Goal: Find specific page/section: Find specific page/section

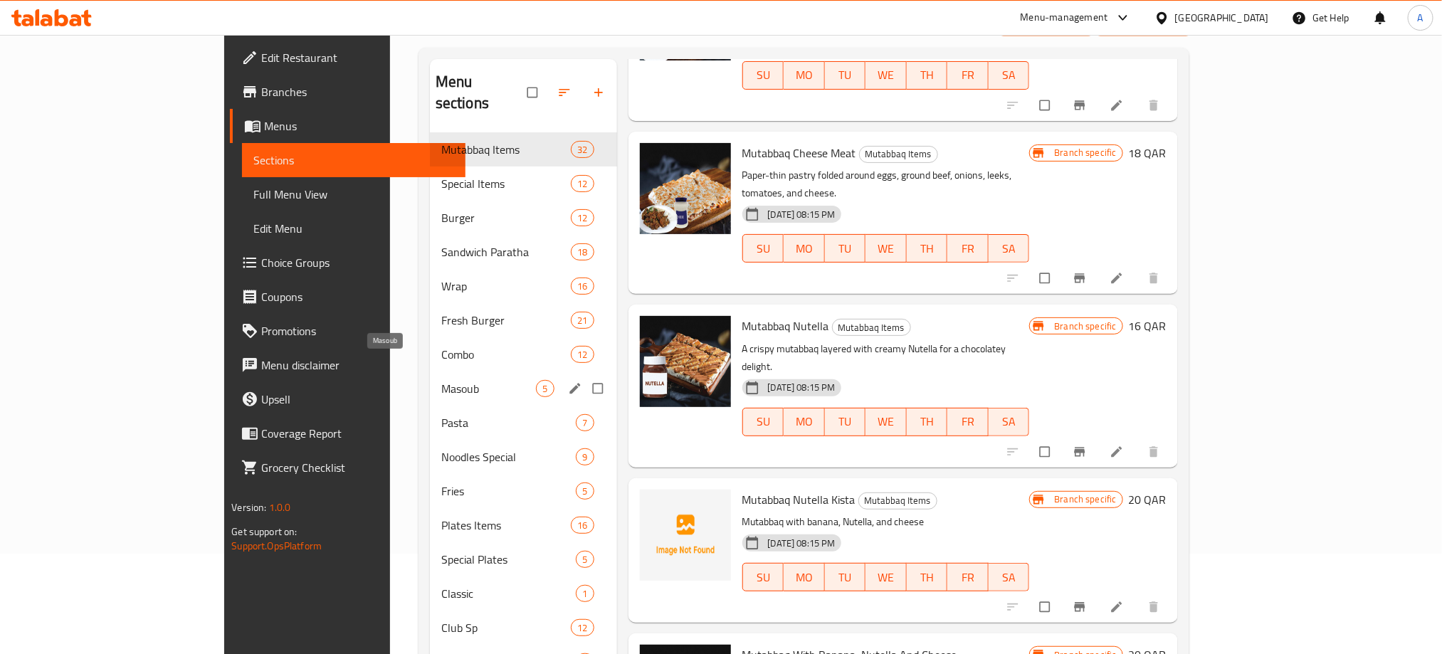
scroll to position [107, 0]
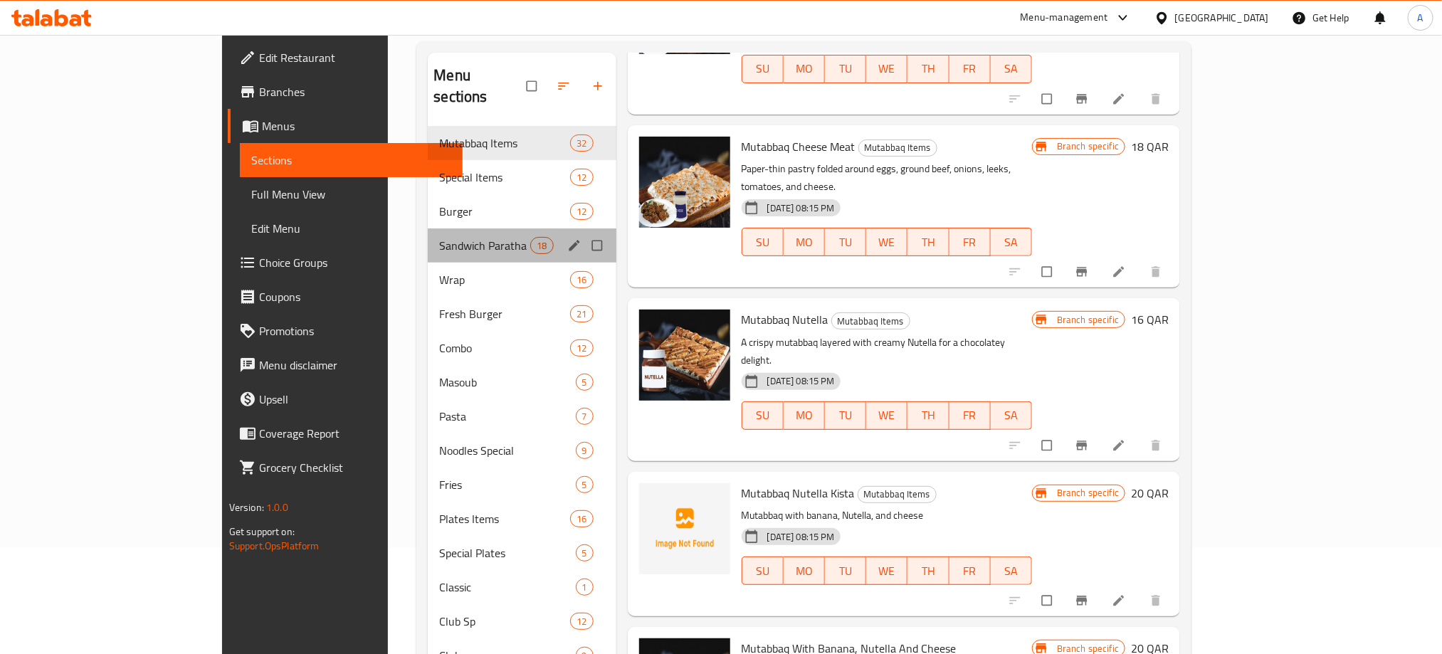
click at [428, 228] on div "Sandwich Paratha 18" at bounding box center [522, 245] width 188 height 34
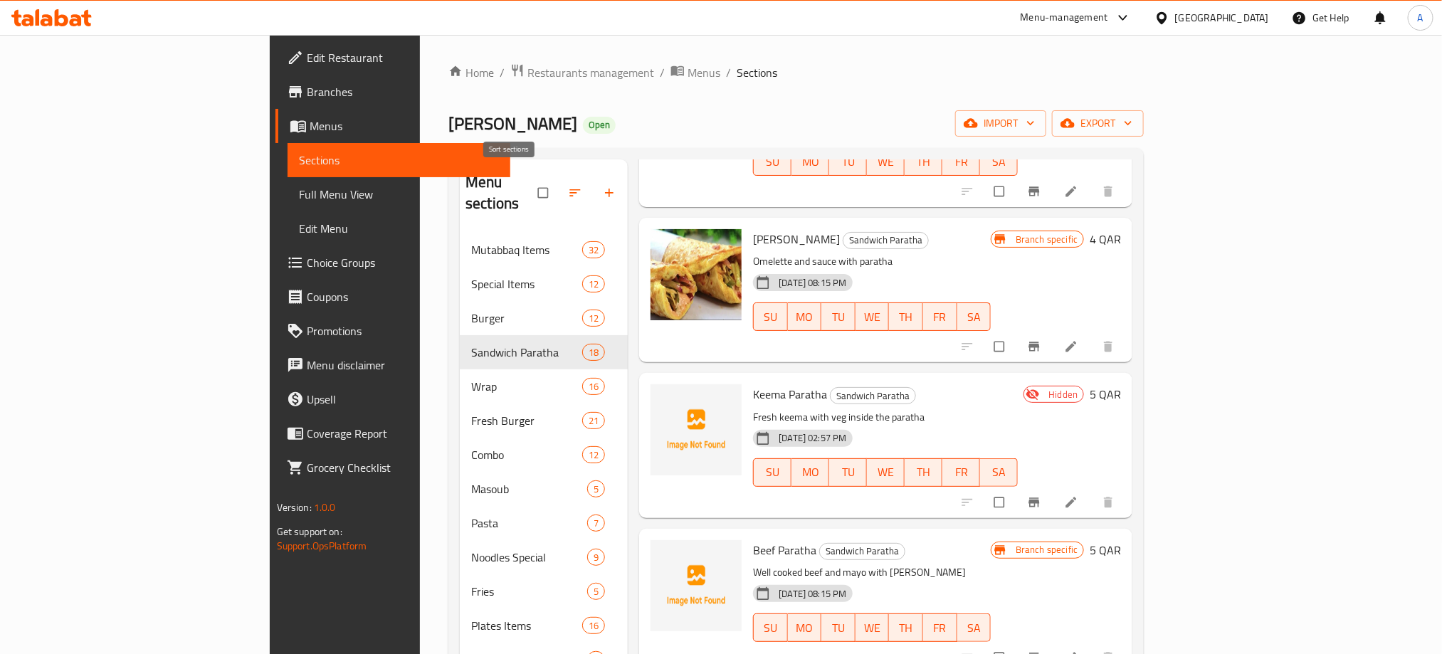
click at [568, 186] on icon "button" at bounding box center [575, 193] width 14 height 14
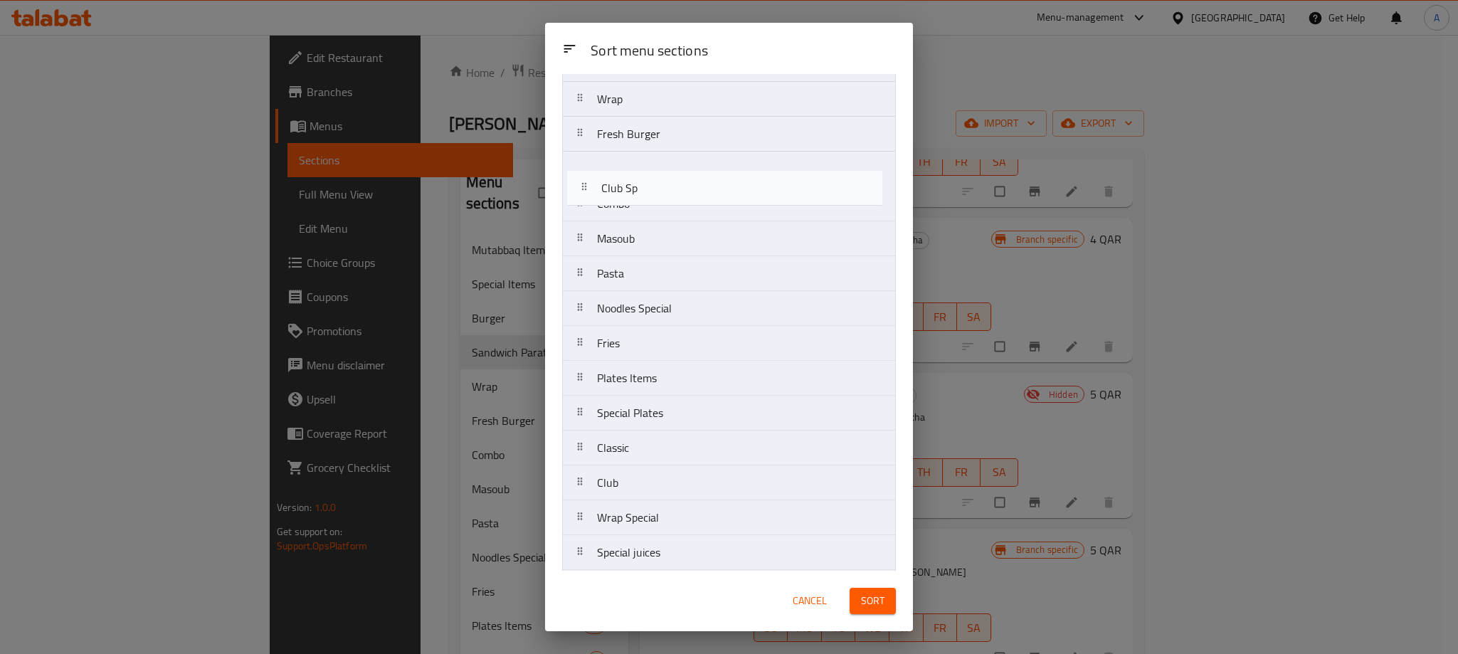
scroll to position [164, 0]
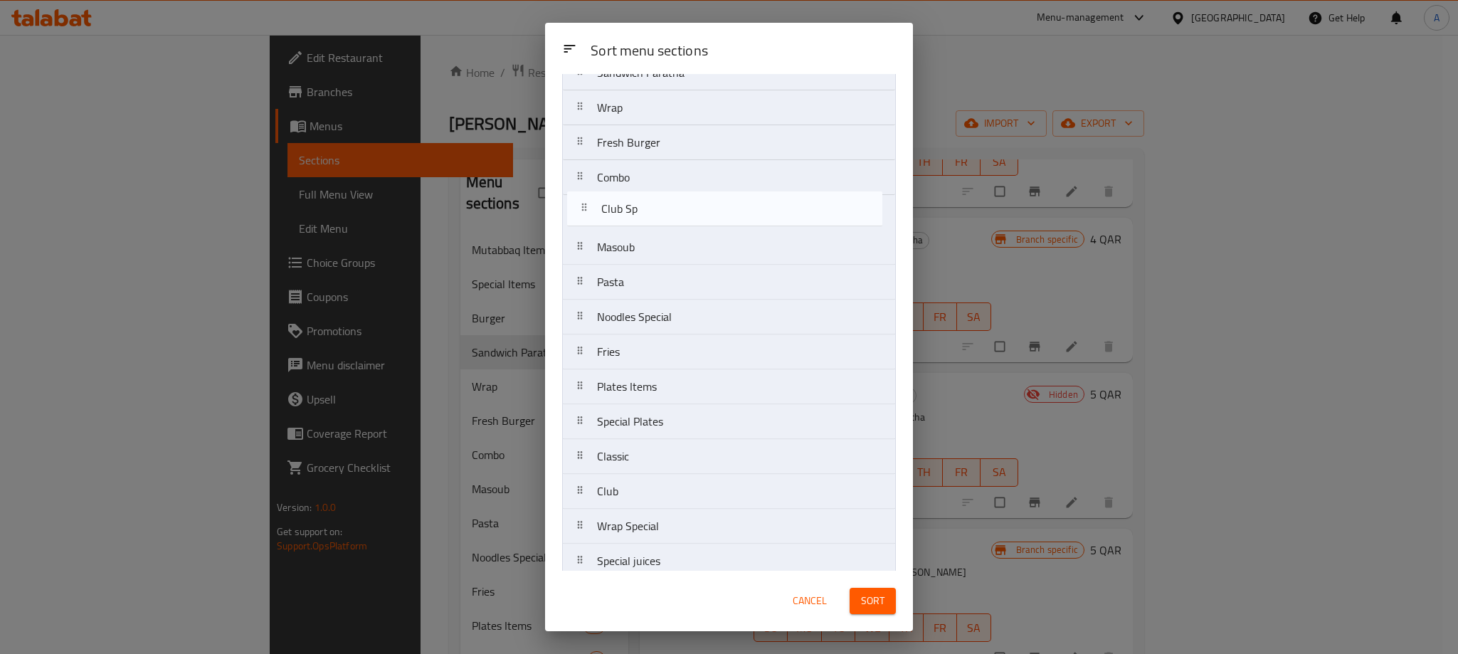
drag, startPoint x: 655, startPoint y: 408, endPoint x: 660, endPoint y: 201, distance: 207.1
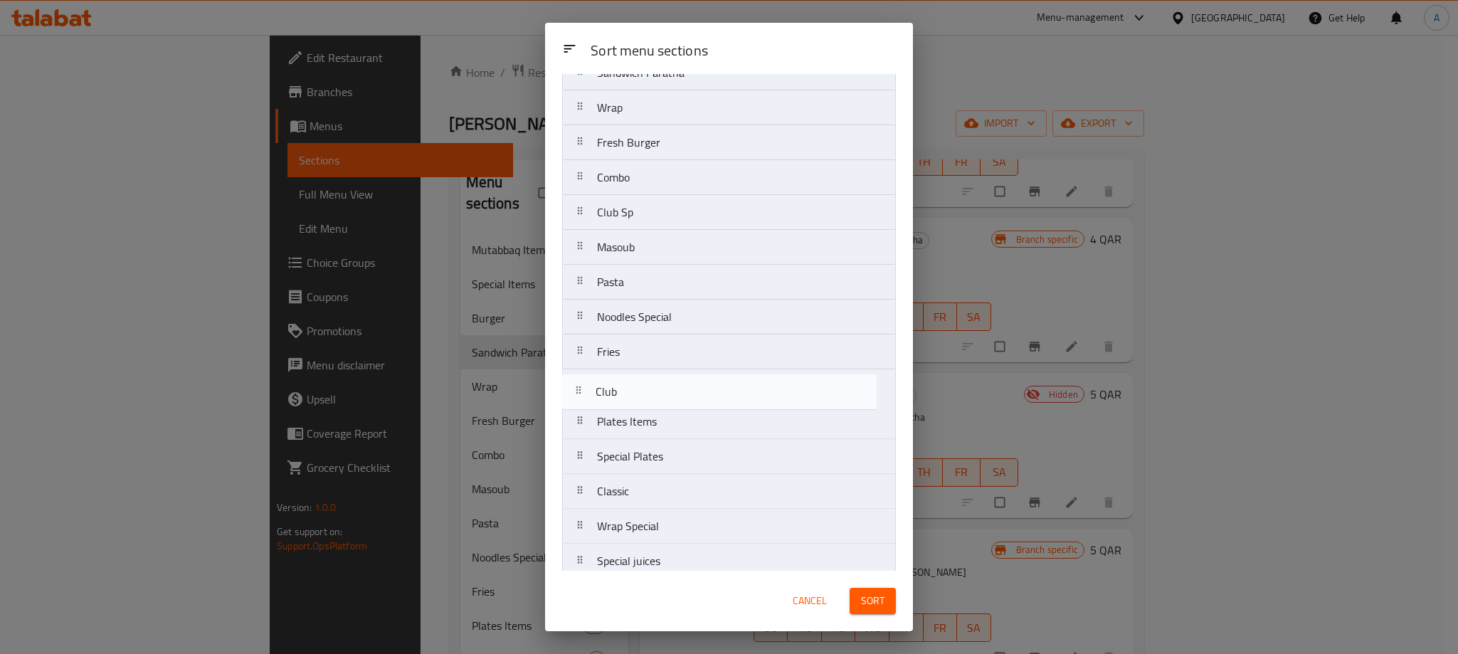
scroll to position [165, 0]
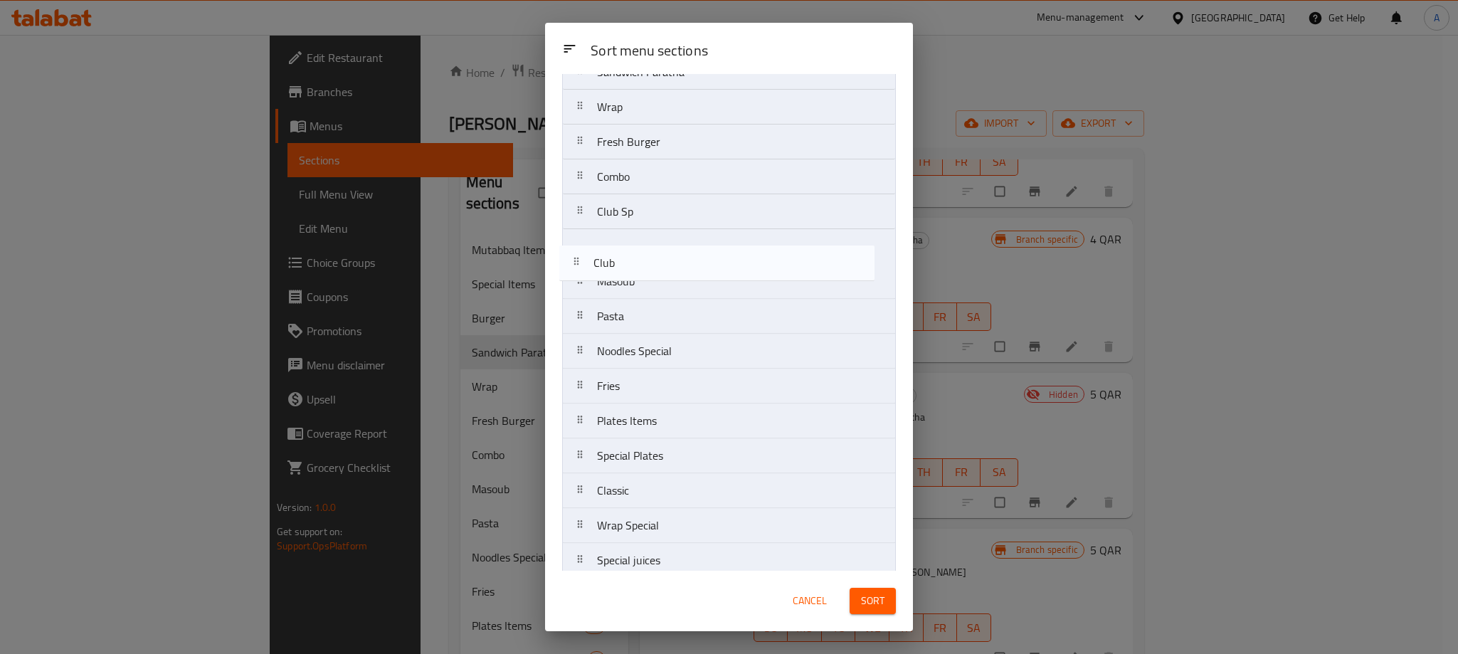
drag, startPoint x: 634, startPoint y: 489, endPoint x: 630, endPoint y: 248, distance: 241.3
drag, startPoint x: 637, startPoint y: 423, endPoint x: 645, endPoint y: 248, distance: 174.5
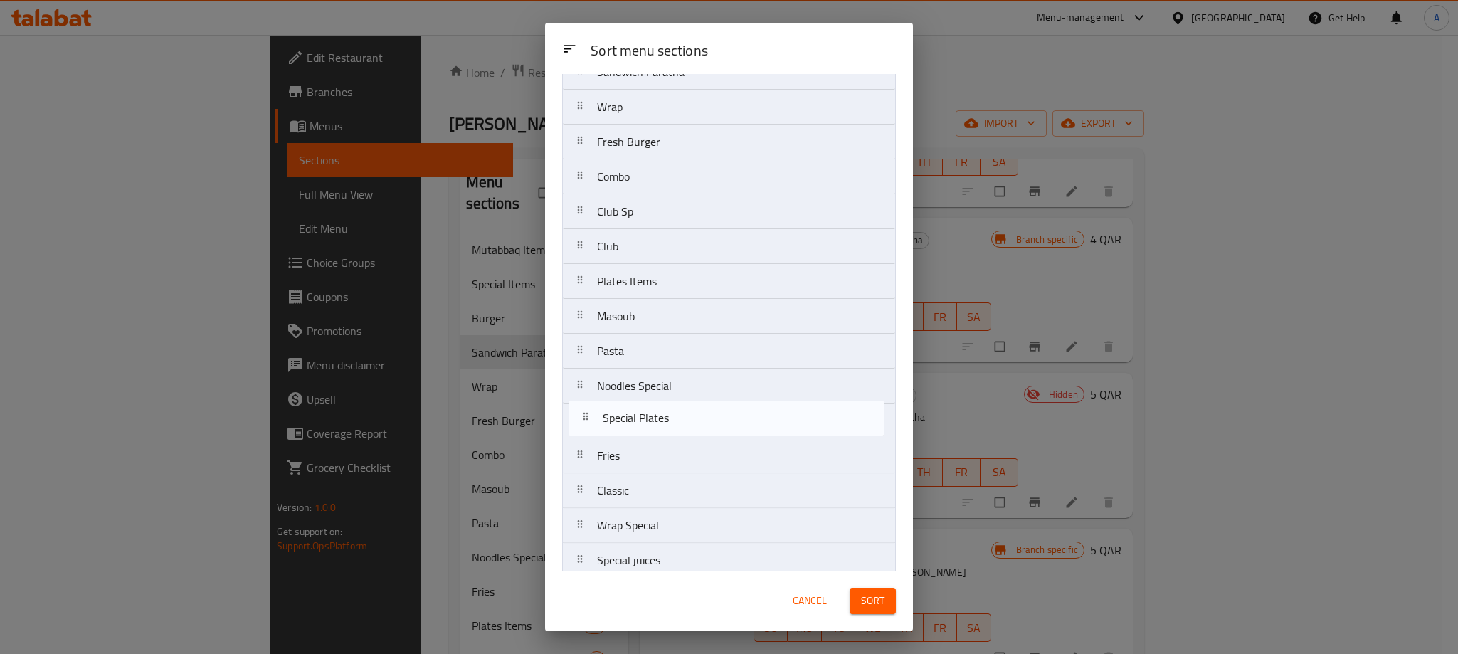
scroll to position [167, 0]
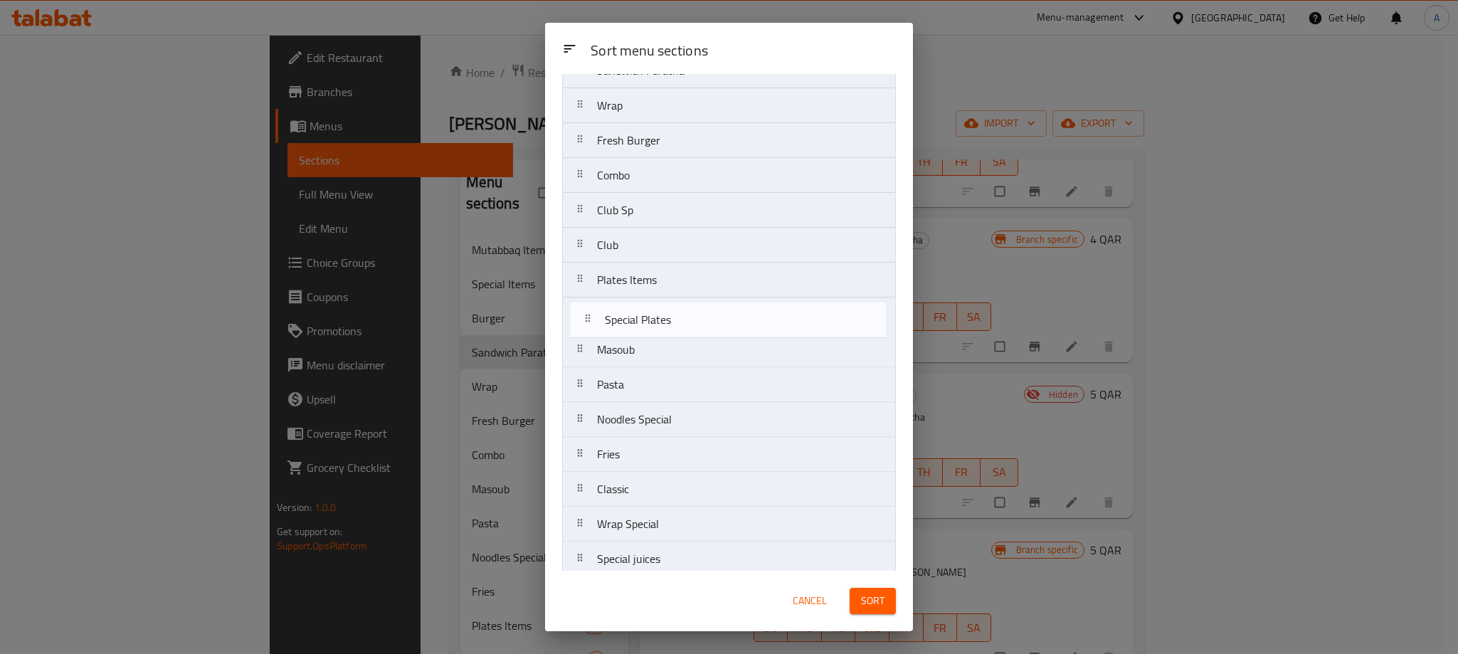
drag, startPoint x: 626, startPoint y: 458, endPoint x: 633, endPoint y: 310, distance: 147.5
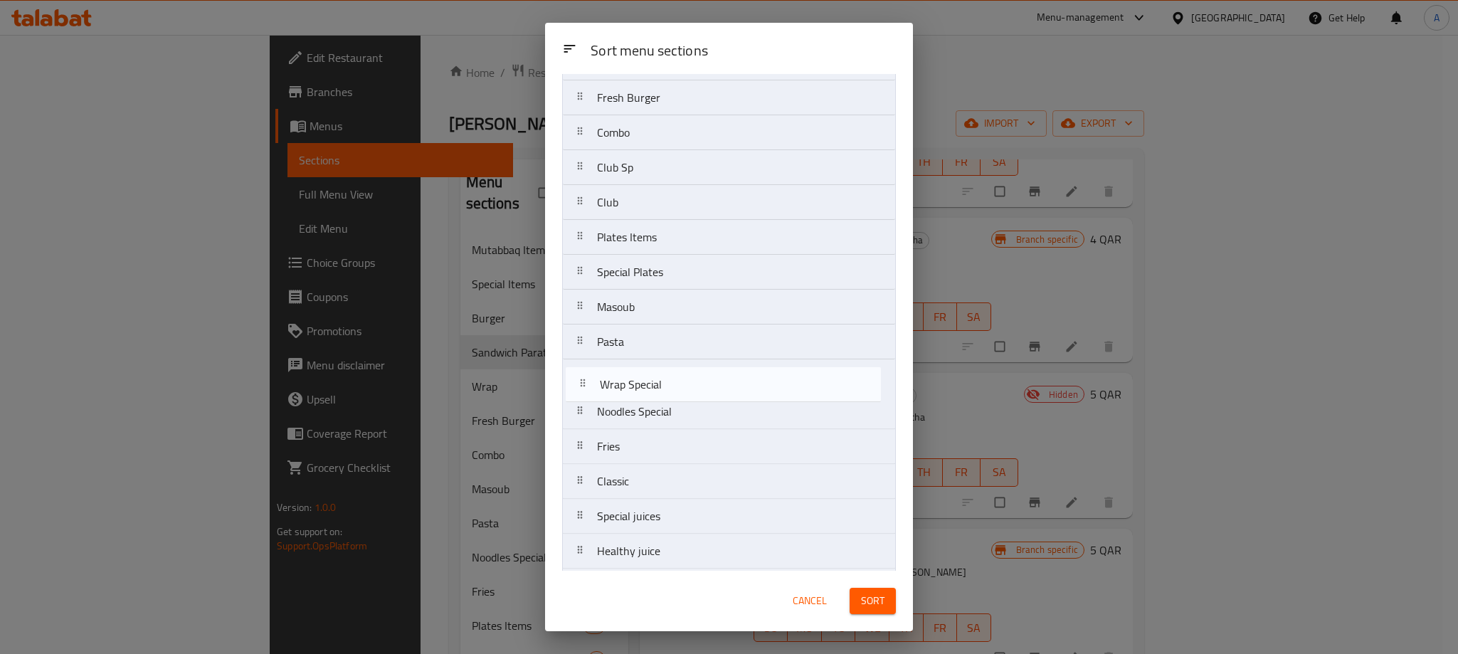
scroll to position [211, 0]
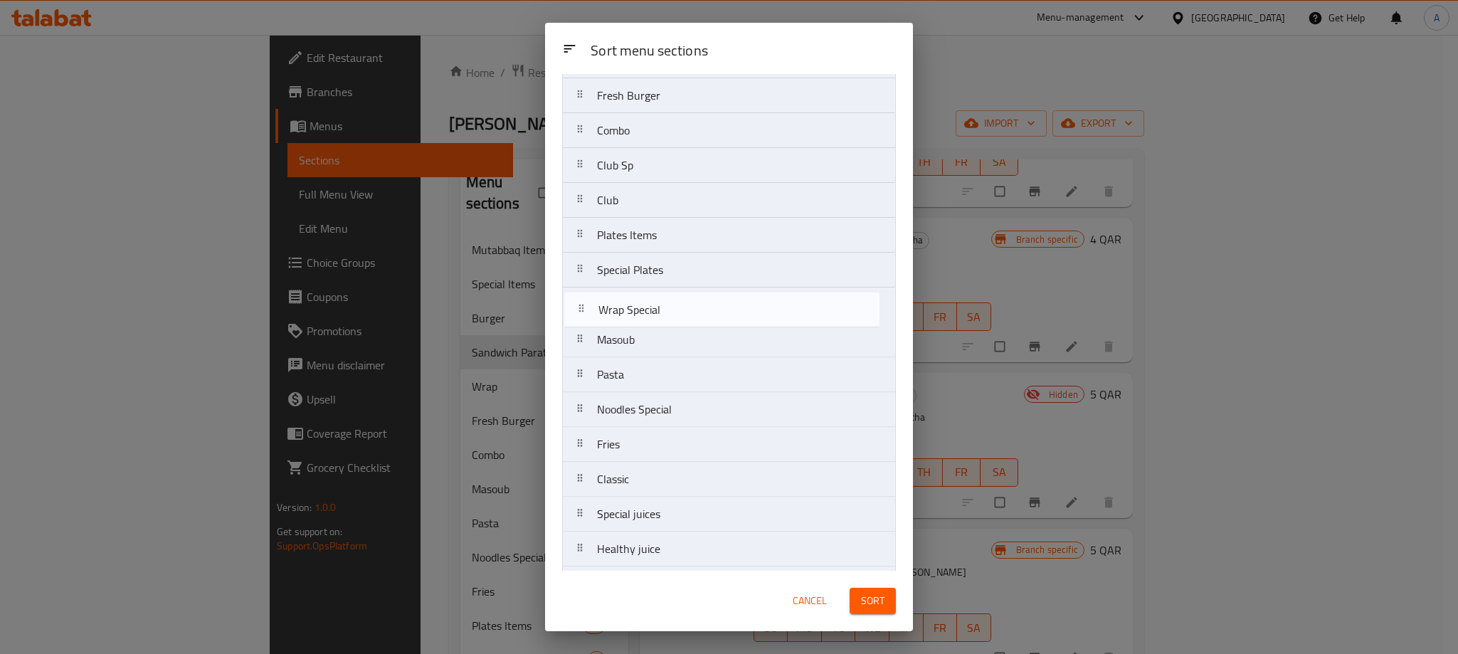
drag, startPoint x: 647, startPoint y: 532, endPoint x: 648, endPoint y: 304, distance: 227.7
click at [648, 304] on nav "Mutabbaq Items Special Items Burger Sandwich Paratha Wrap Fresh Burger Combo Cl…" at bounding box center [729, 636] width 334 height 1466
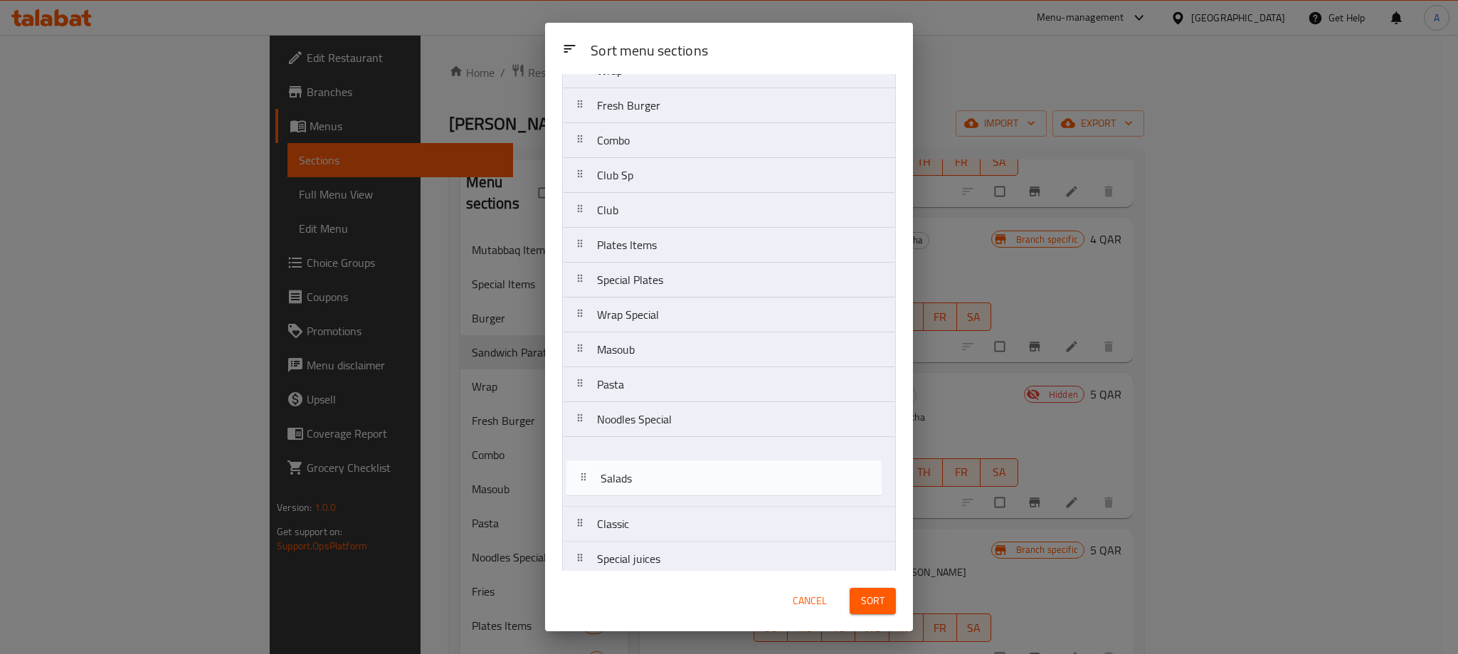
scroll to position [205, 0]
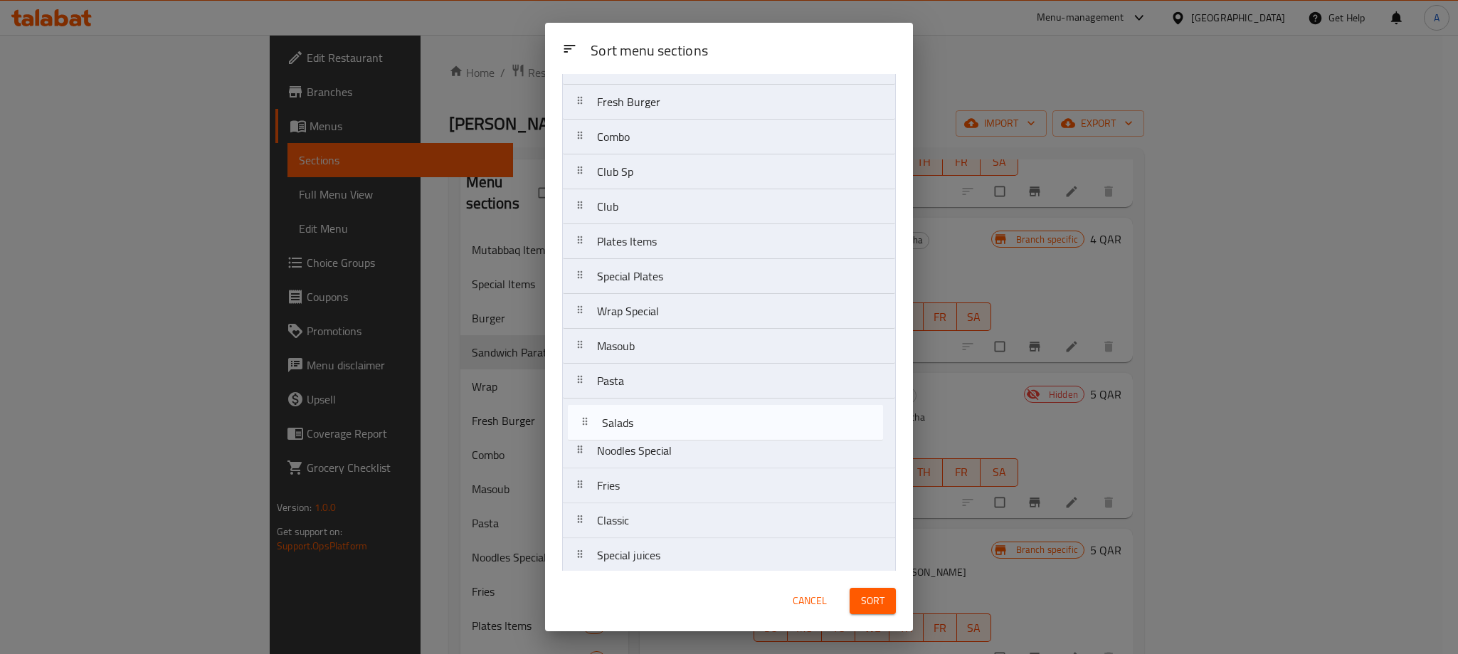
drag, startPoint x: 660, startPoint y: 323, endPoint x: 666, endPoint y: 418, distance: 95.6
click at [666, 418] on nav "Mutabbaq Items Special Items Burger Sandwich Paratha Wrap Fresh Burger Combo Cl…" at bounding box center [729, 643] width 334 height 1466
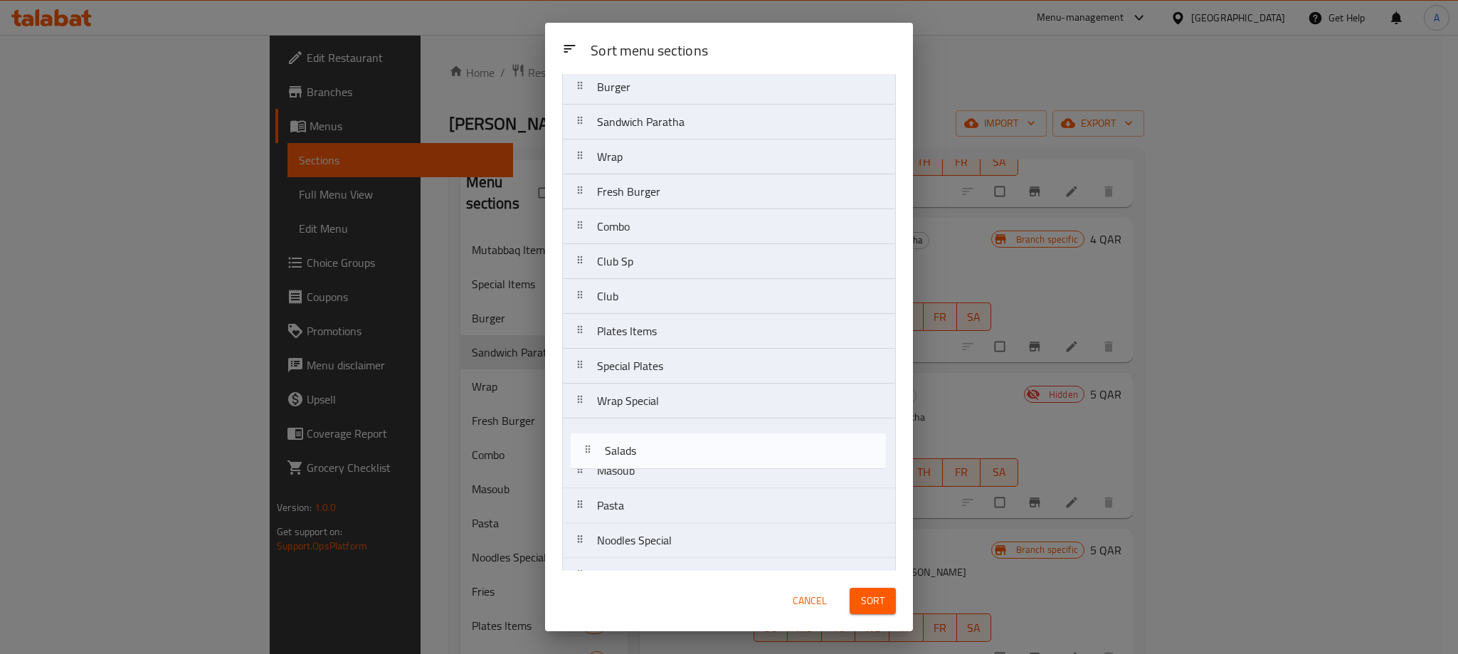
scroll to position [120, 0]
drag, startPoint x: 651, startPoint y: 547, endPoint x: 658, endPoint y: 432, distance: 115.5
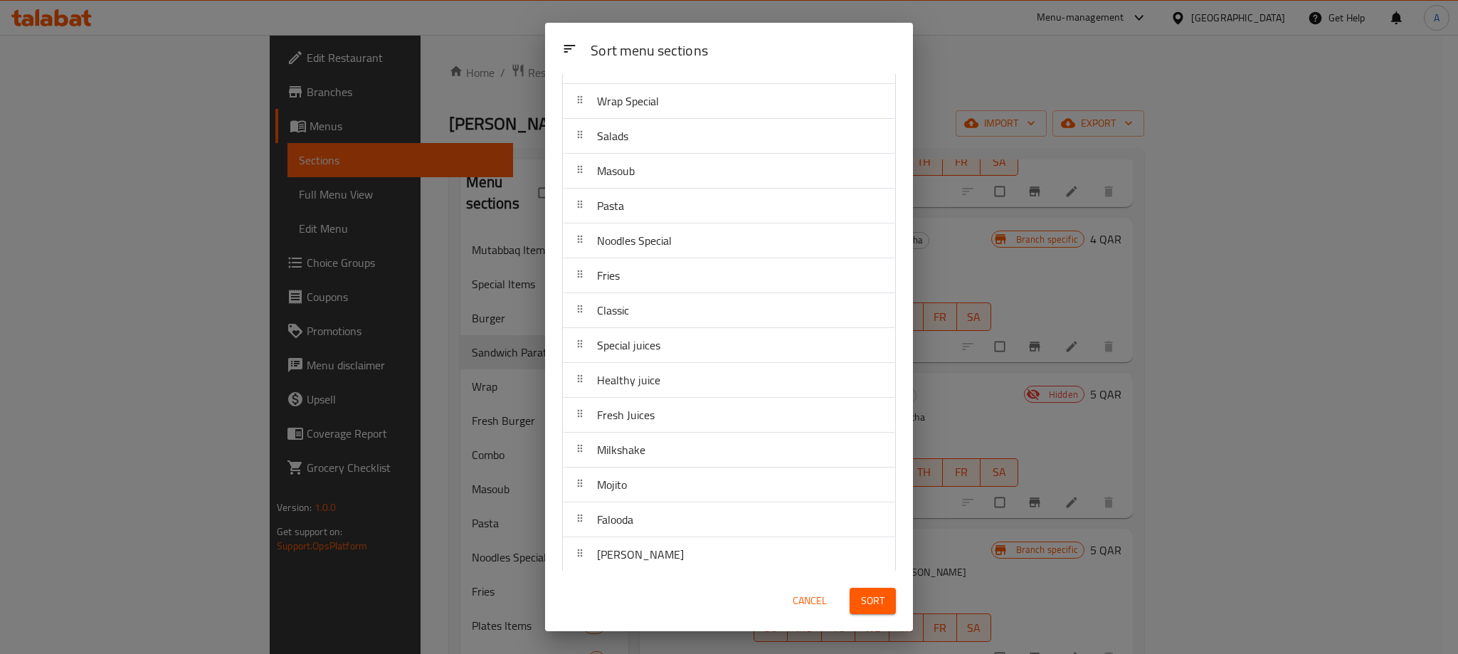
scroll to position [441, 0]
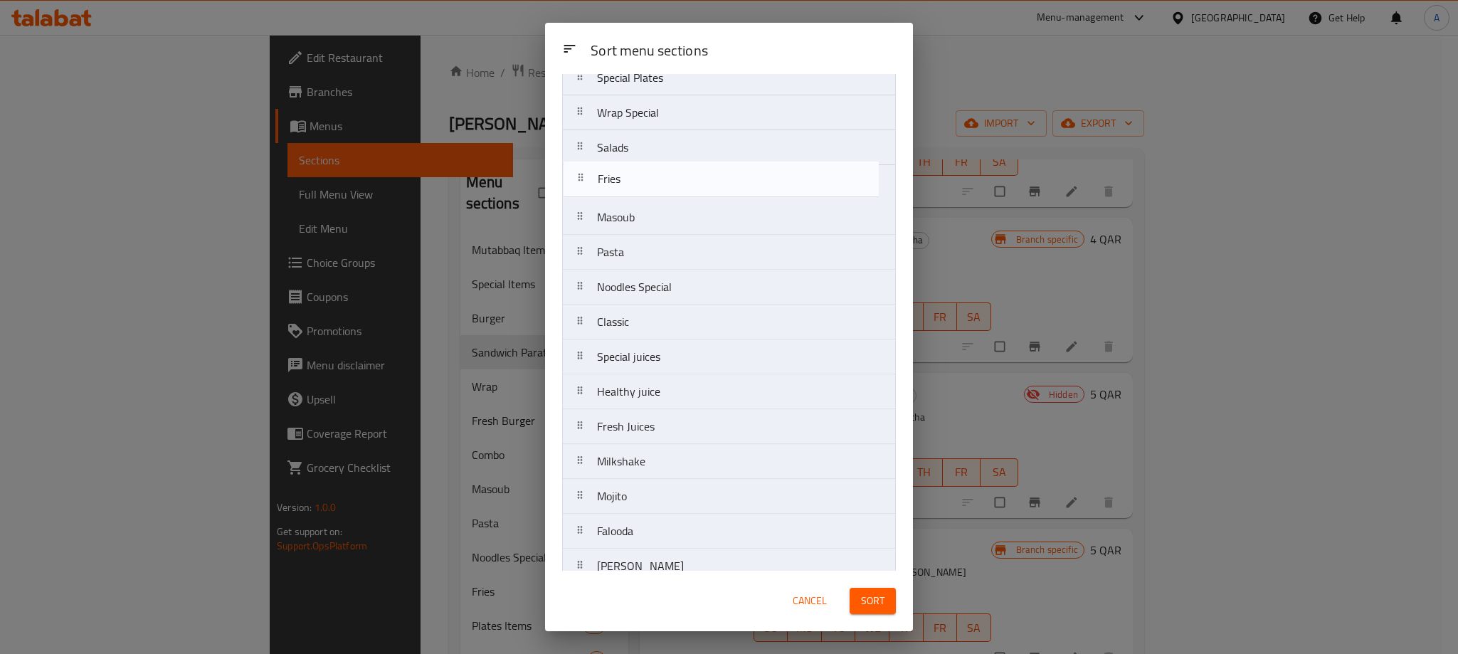
drag, startPoint x: 651, startPoint y: 246, endPoint x: 651, endPoint y: 160, distance: 85.4
click at [651, 160] on nav "Mutabbaq Items Special Items Burger Sandwich Paratha Wrap Fresh Burger Combo Cl…" at bounding box center [729, 444] width 334 height 1466
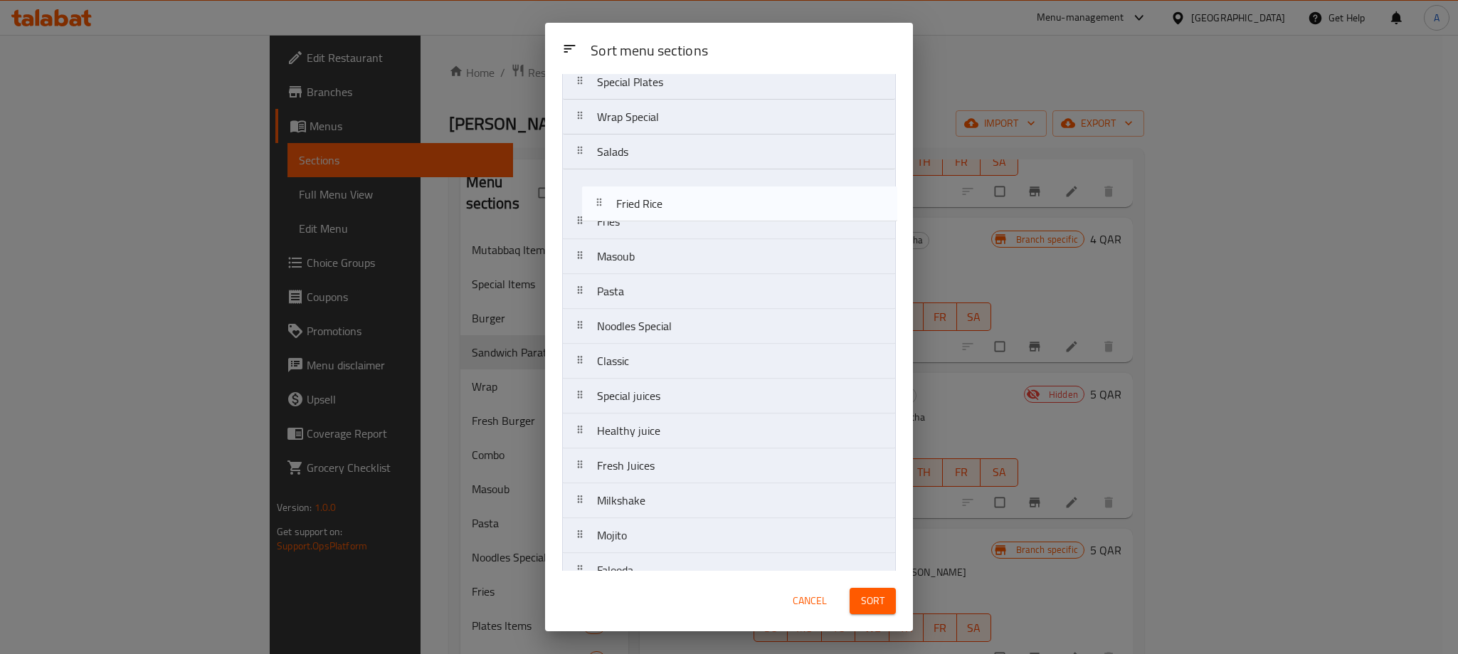
scroll to position [394, 0]
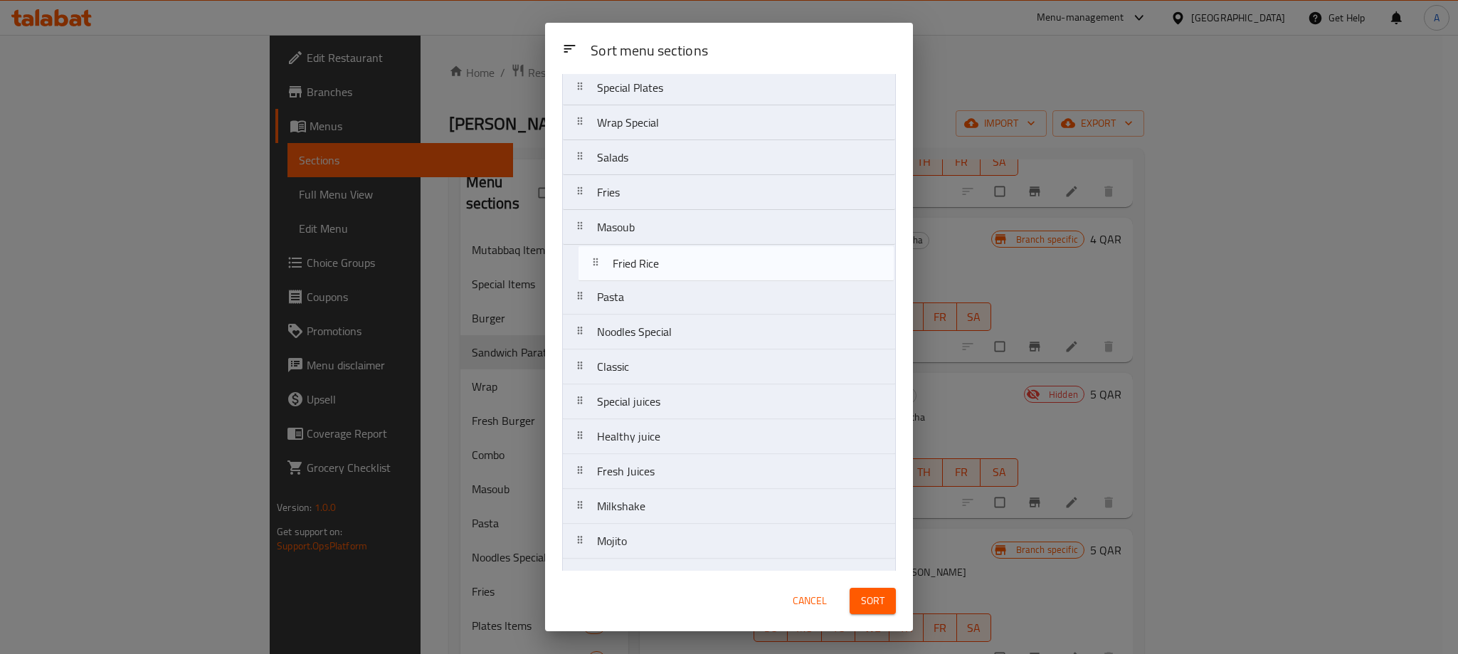
drag, startPoint x: 731, startPoint y: 331, endPoint x: 748, endPoint y: 263, distance: 70.4
click at [748, 263] on nav "Mutabbaq Items Special Items Burger Sandwich Paratha Wrap Fresh Burger Combo Cl…" at bounding box center [729, 454] width 334 height 1466
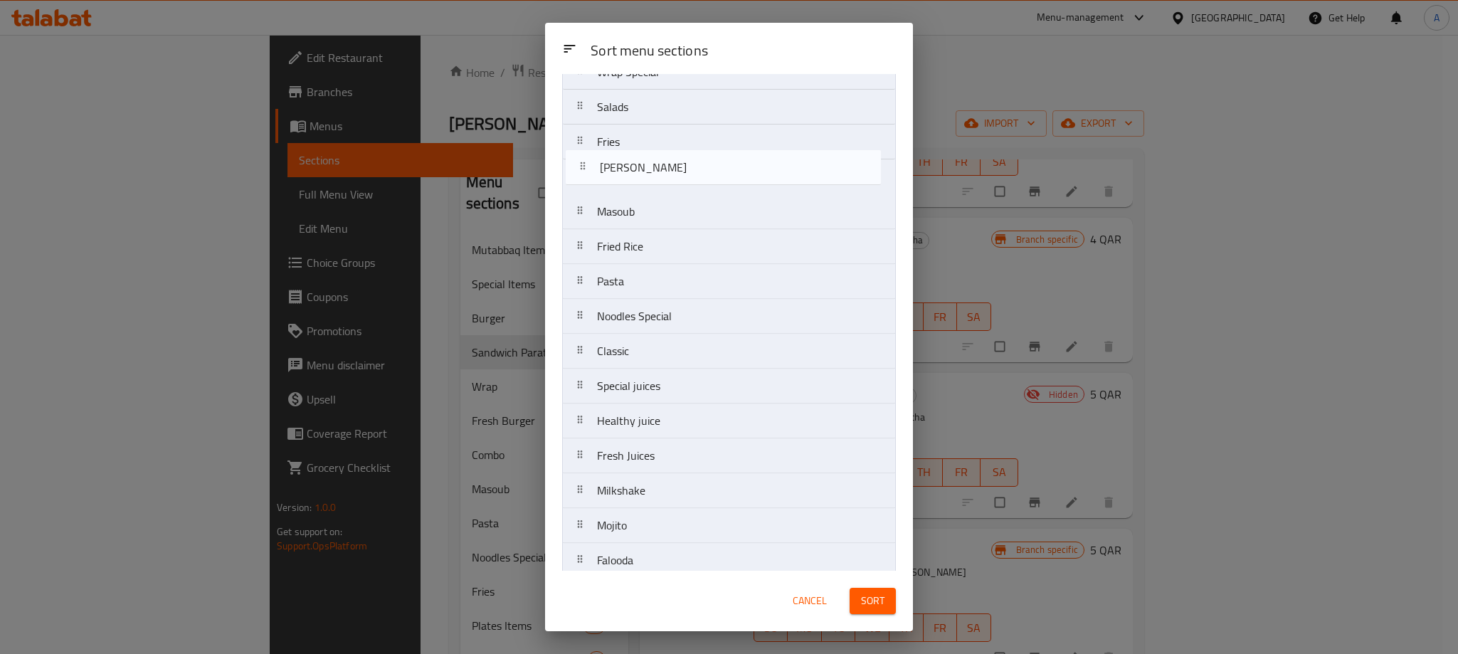
scroll to position [442, 0]
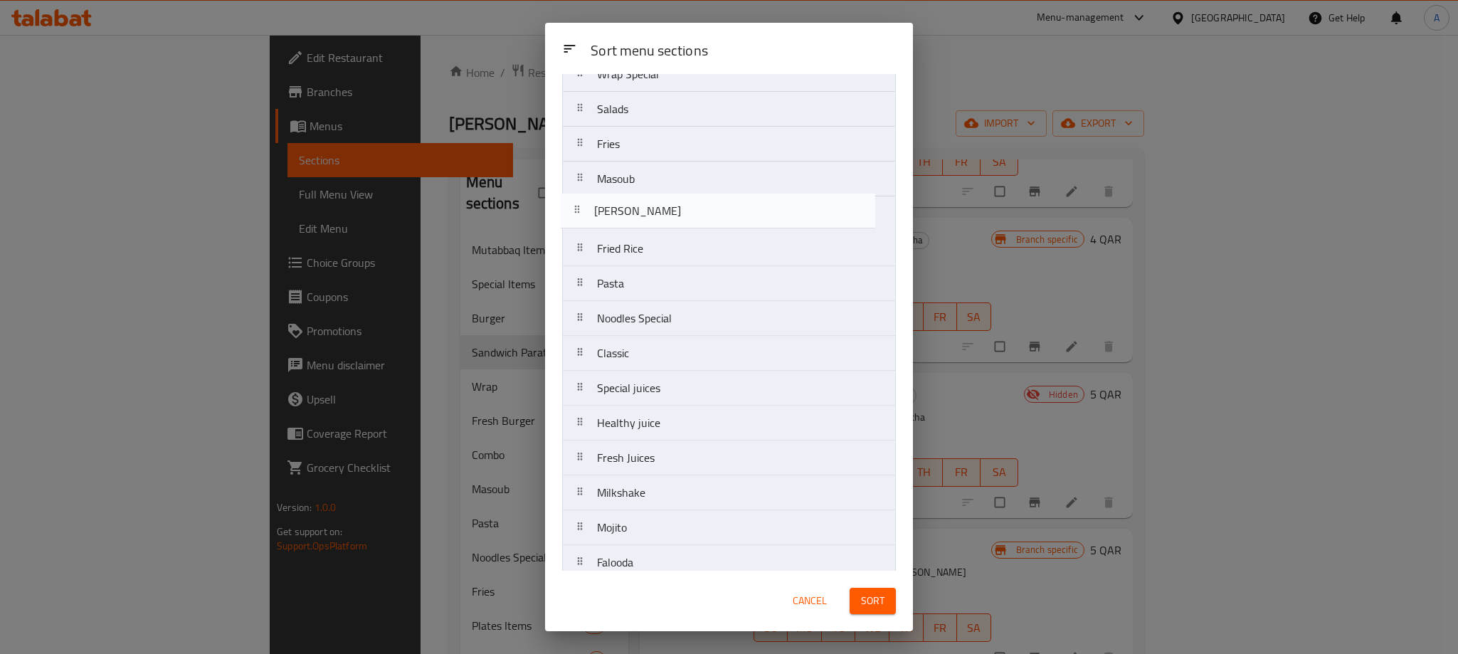
drag, startPoint x: 709, startPoint y: 316, endPoint x: 705, endPoint y: 191, distance: 125.3
click at [705, 191] on nav "Mutabbaq Items Special Items Burger Sandwich Paratha Wrap Fresh Burger Combo Cl…" at bounding box center [729, 406] width 334 height 1466
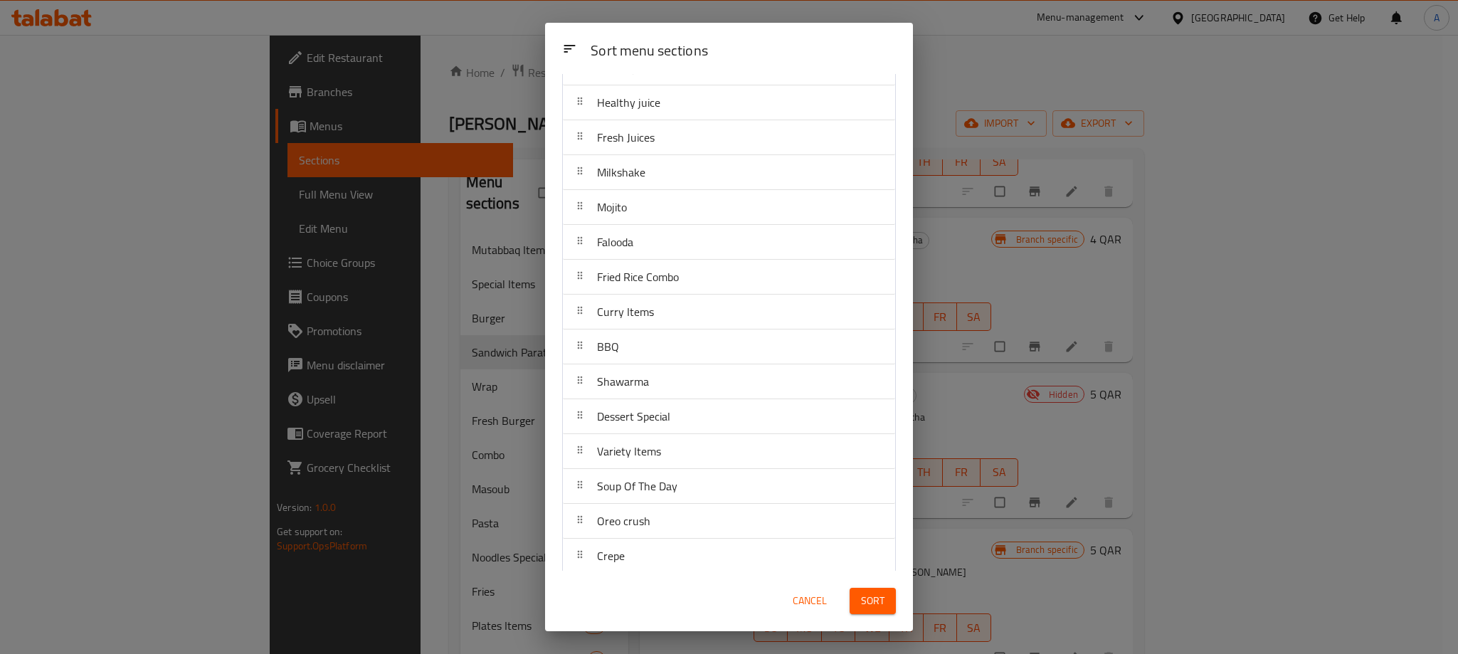
scroll to position [443, 0]
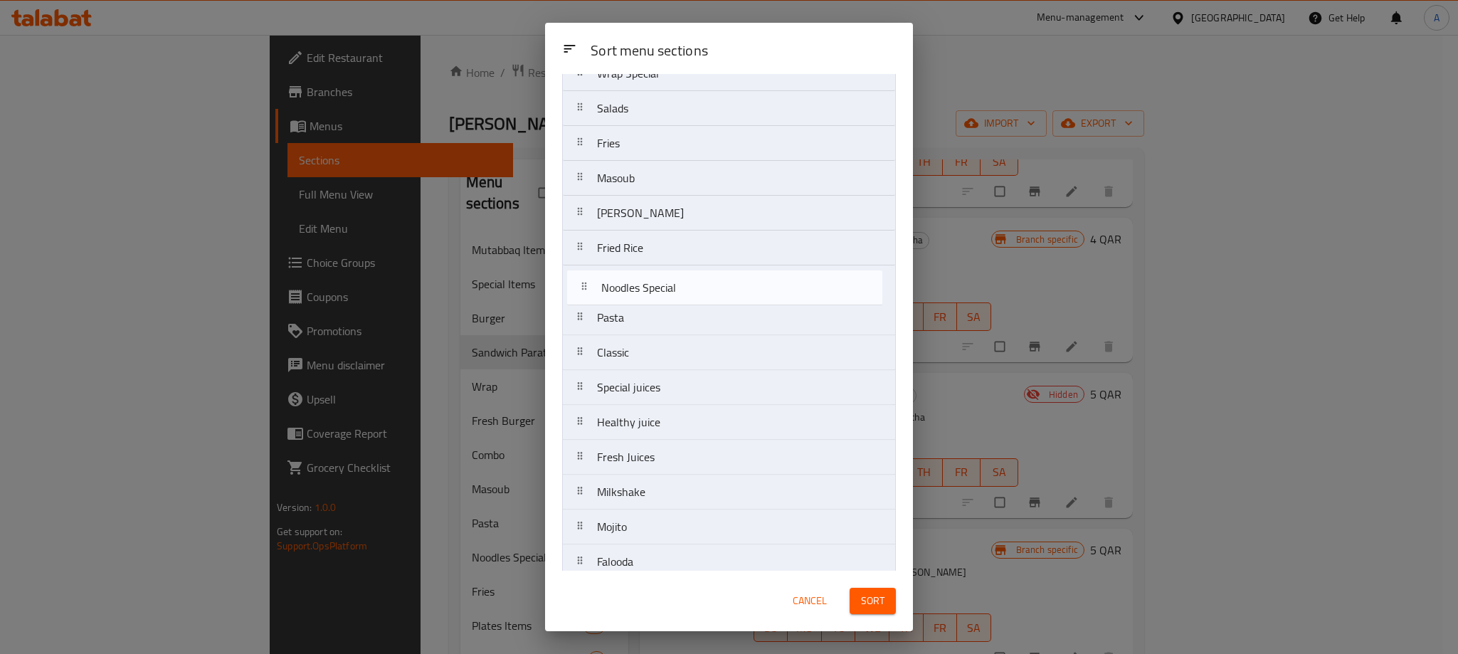
drag, startPoint x: 652, startPoint y: 327, endPoint x: 660, endPoint y: 285, distance: 43.4
click at [660, 285] on nav "Mutabbaq Items Special Items Burger Sandwich Paratha Wrap Fresh Burger Combo Cl…" at bounding box center [729, 405] width 334 height 1466
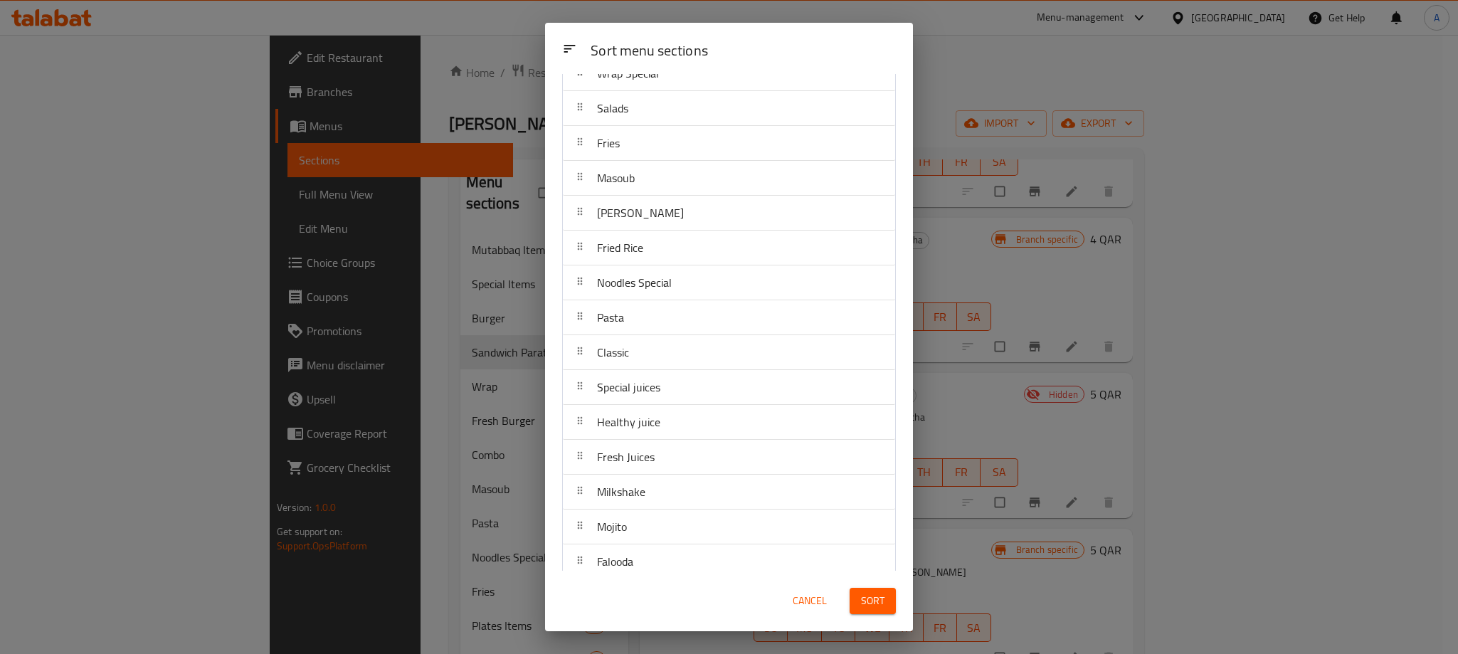
scroll to position [760, 0]
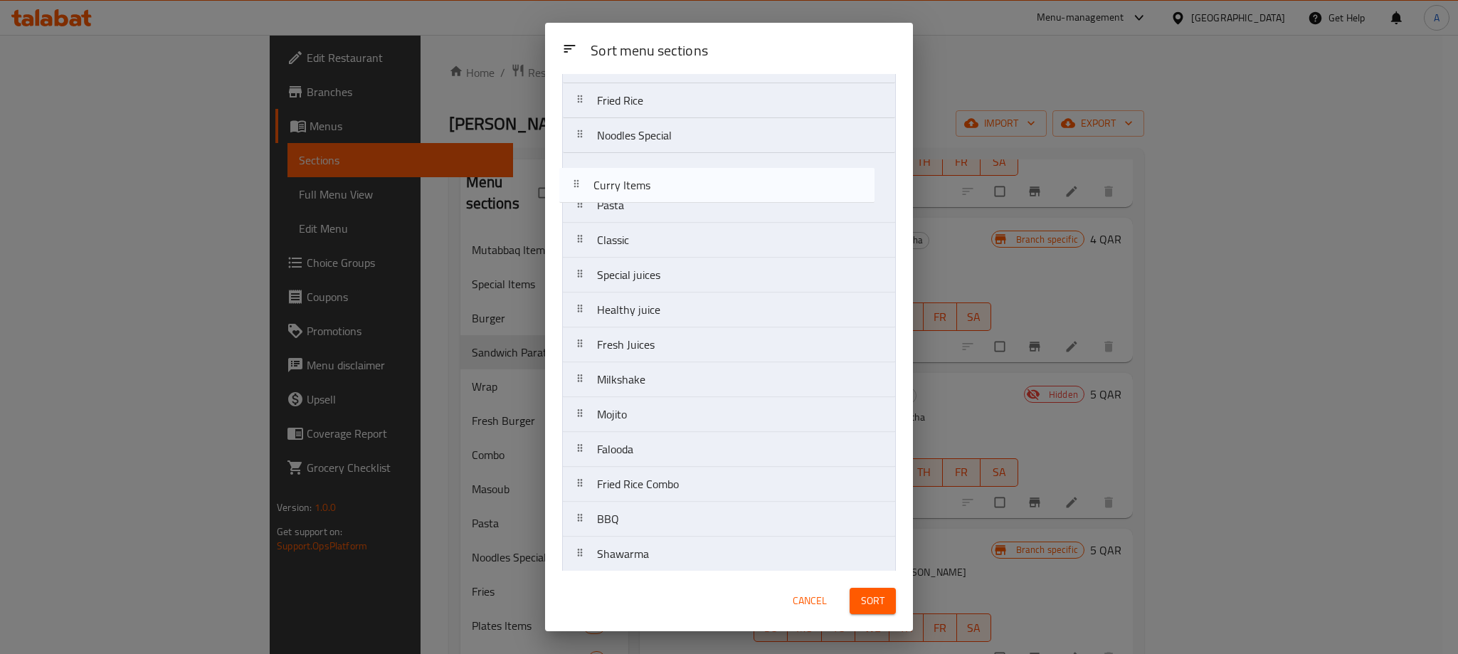
drag, startPoint x: 727, startPoint y: 338, endPoint x: 722, endPoint y: 189, distance: 149.5
click at [722, 189] on nav "Mutabbaq Items Special Items Burger Sandwich Paratha Wrap Fresh Burger Combo Cl…" at bounding box center [729, 258] width 334 height 1466
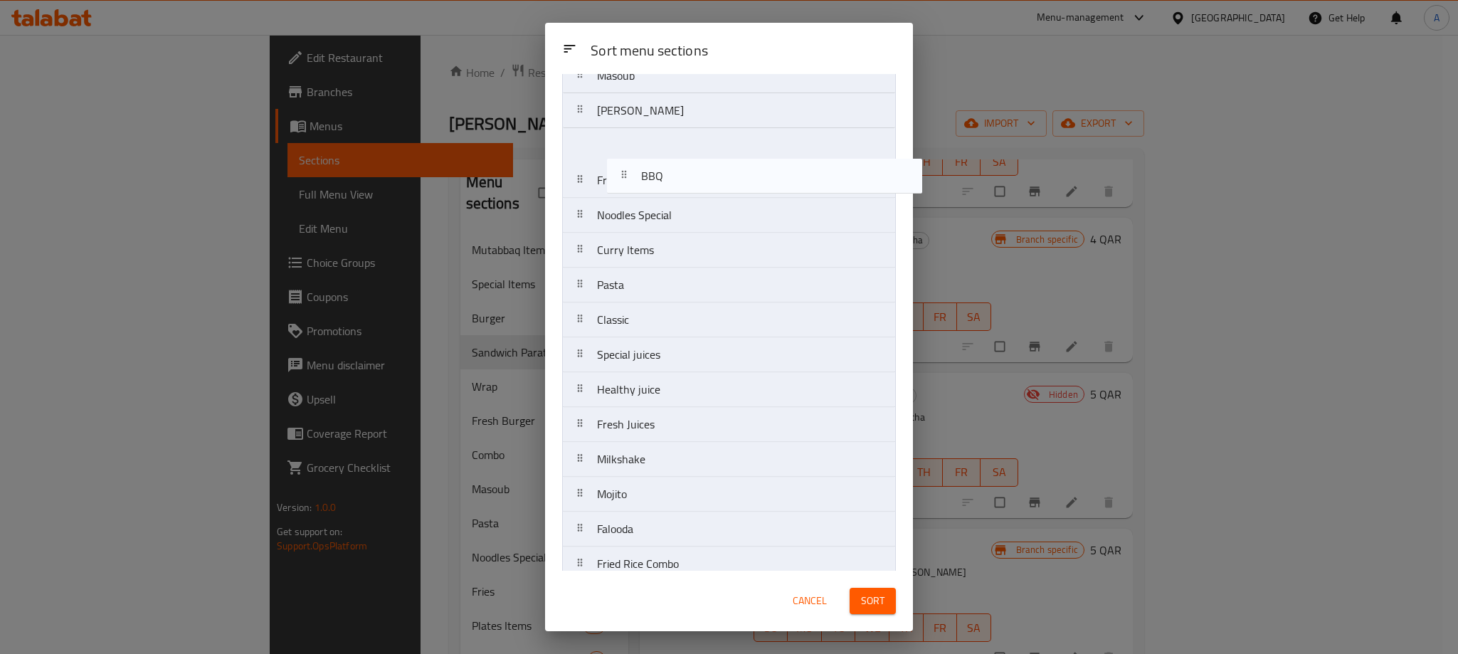
scroll to position [528, 0]
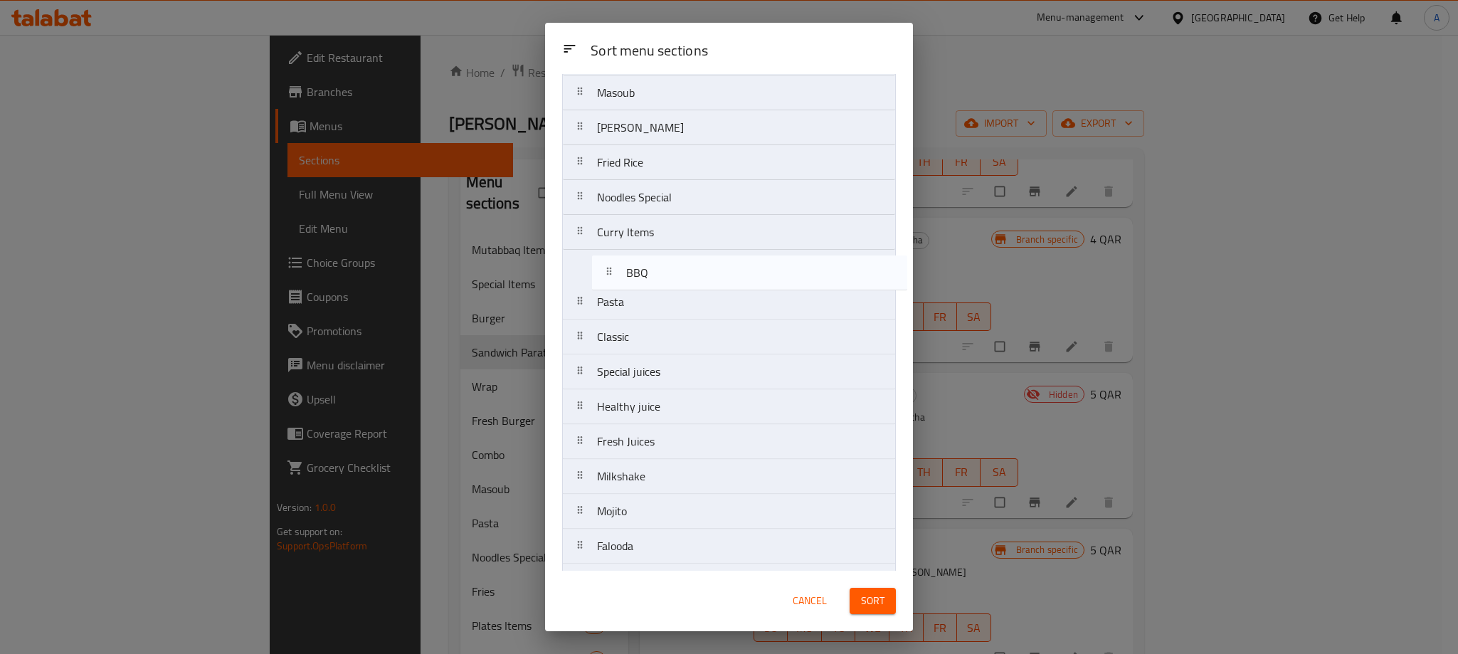
drag, startPoint x: 600, startPoint y: 327, endPoint x: 633, endPoint y: 274, distance: 62.6
click at [633, 274] on nav "Mutabbaq Items Special Items Burger Sandwich Paratha Wrap Fresh Burger Combo Cl…" at bounding box center [729, 320] width 334 height 1466
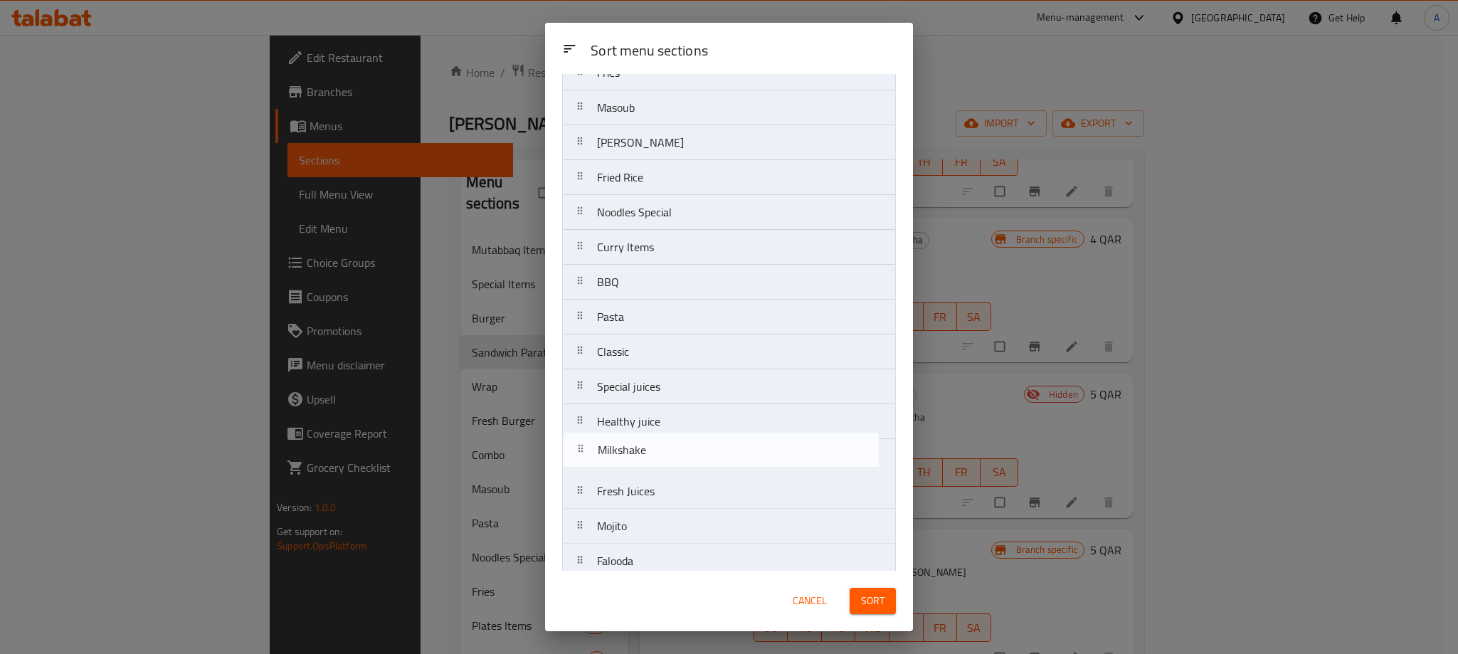
scroll to position [515, 0]
drag, startPoint x: 643, startPoint y: 492, endPoint x: 640, endPoint y: 348, distance: 143.8
click at [640, 348] on nav "Mutabbaq Items Special Items Burger Sandwich Paratha Wrap Fresh Burger Combo Cl…" at bounding box center [729, 332] width 334 height 1466
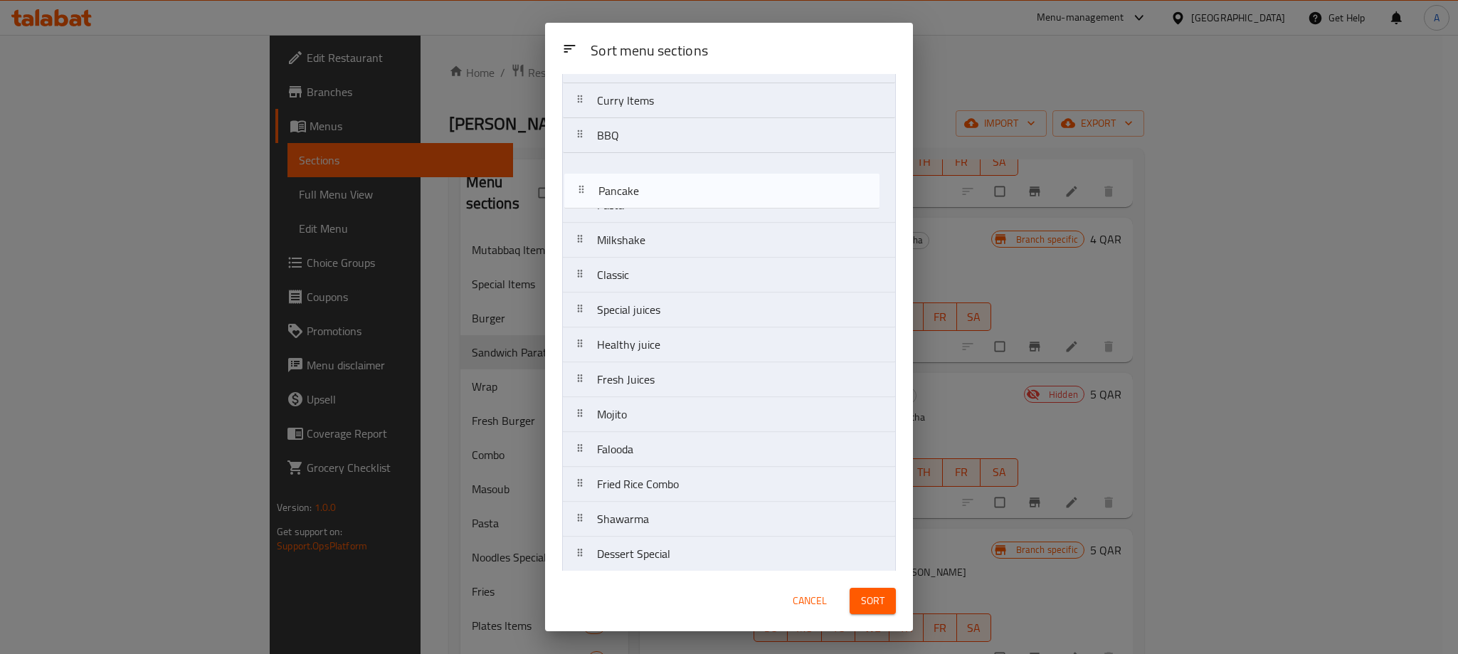
scroll to position [653, 0]
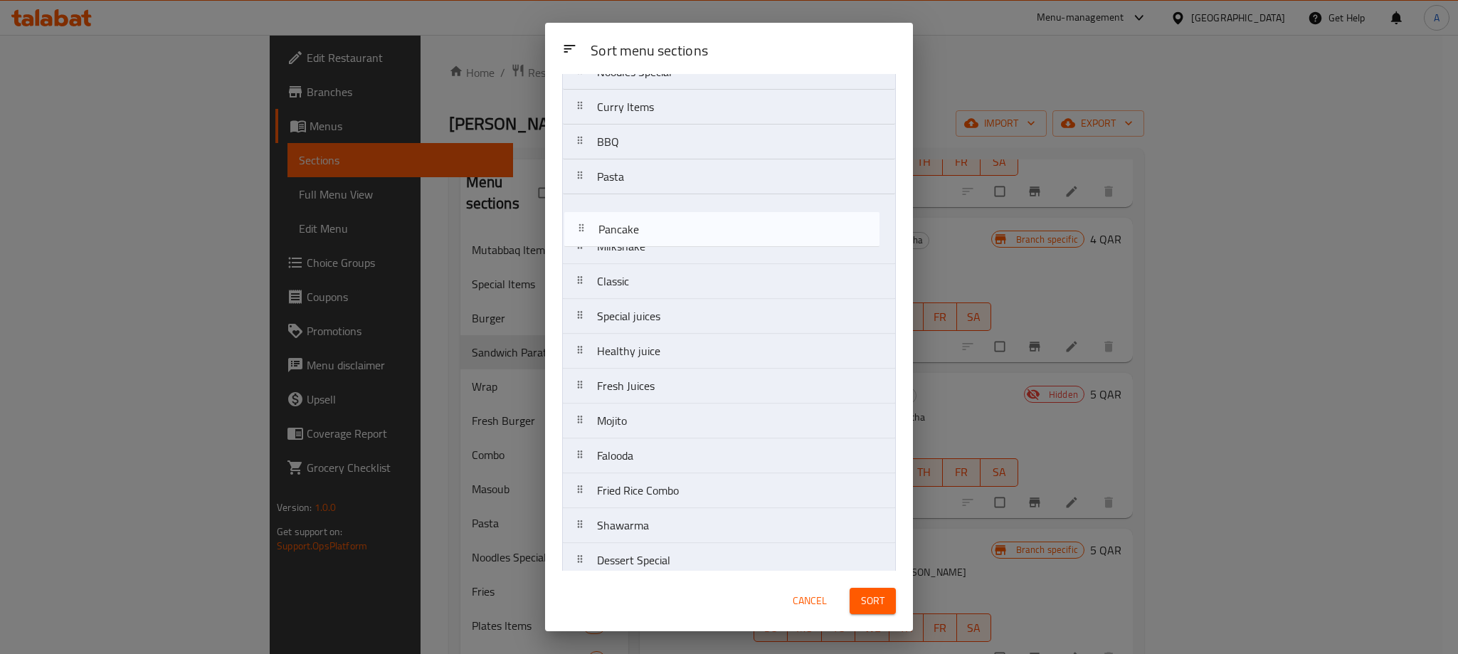
drag, startPoint x: 696, startPoint y: 433, endPoint x: 697, endPoint y: 209, distance: 224.2
click at [697, 209] on nav "Mutabbaq Items Special Items Burger Sandwich Paratha Wrap Fresh Burger Combo Cl…" at bounding box center [729, 194] width 334 height 1466
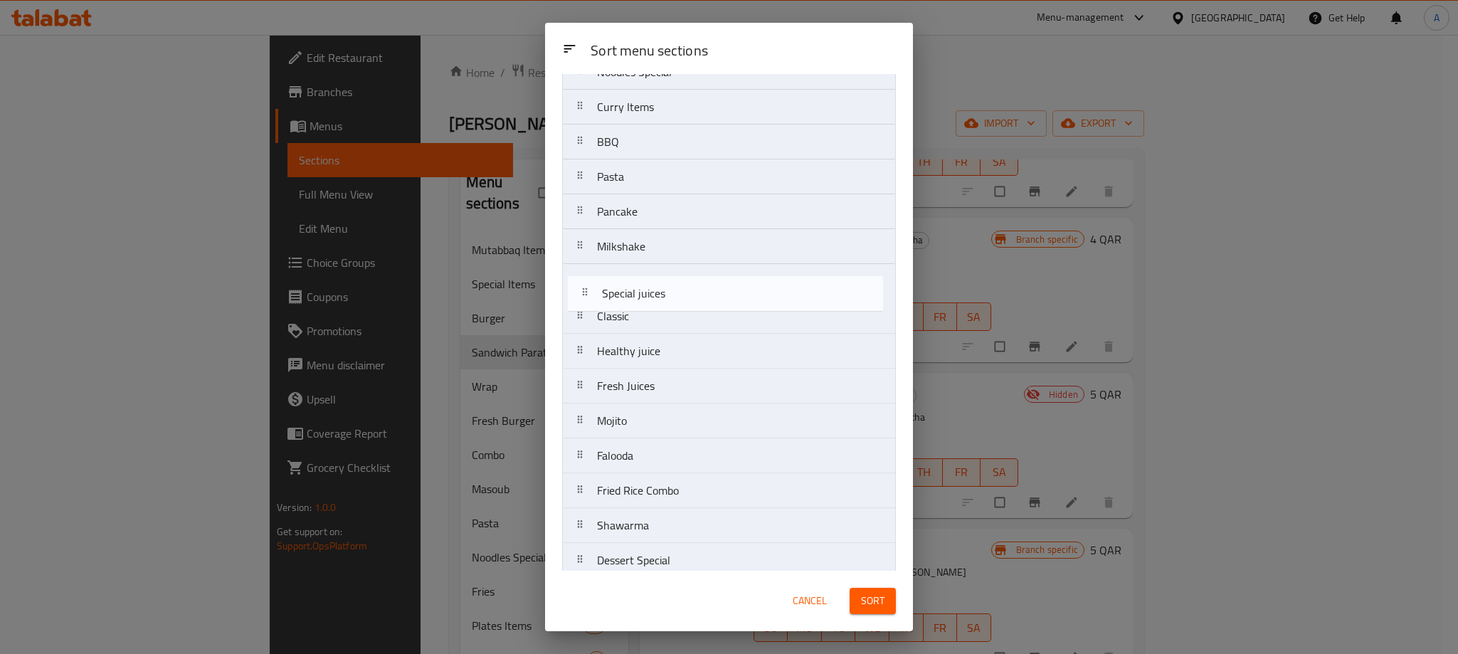
drag, startPoint x: 667, startPoint y: 310, endPoint x: 670, endPoint y: 275, distance: 35.1
click at [670, 275] on nav "Mutabbaq Items Special Items Burger Sandwich Paratha Wrap Fresh Burger Combo Cl…" at bounding box center [729, 194] width 334 height 1466
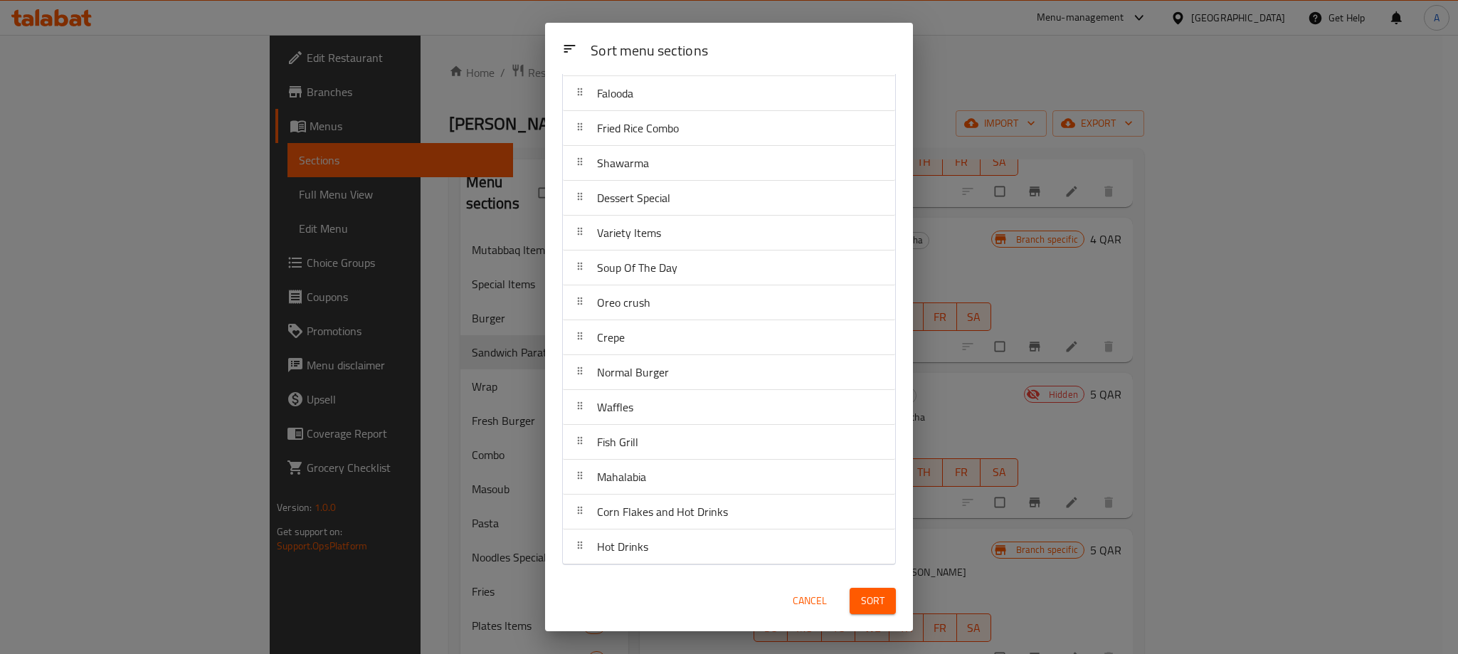
scroll to position [619, 0]
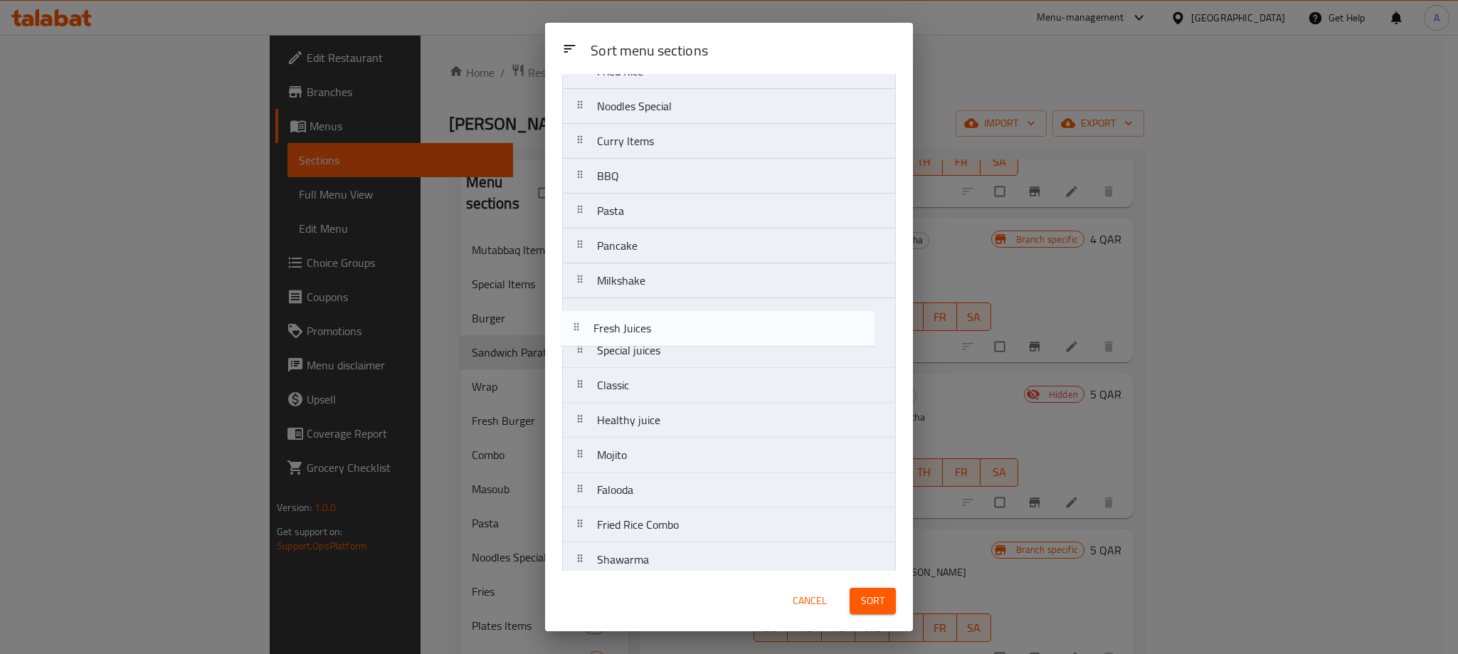
drag, startPoint x: 671, startPoint y: 436, endPoint x: 666, endPoint y: 325, distance: 110.4
click at [666, 325] on nav "Mutabbaq Items Special Items Burger Sandwich Paratha Wrap Fresh Burger Combo Cl…" at bounding box center [729, 228] width 334 height 1466
drag, startPoint x: 648, startPoint y: 429, endPoint x: 643, endPoint y: 383, distance: 46.5
click at [643, 383] on nav "Mutabbaq Items Special Items Burger Sandwich Paratha Wrap Fresh Burger Combo Cl…" at bounding box center [729, 228] width 334 height 1466
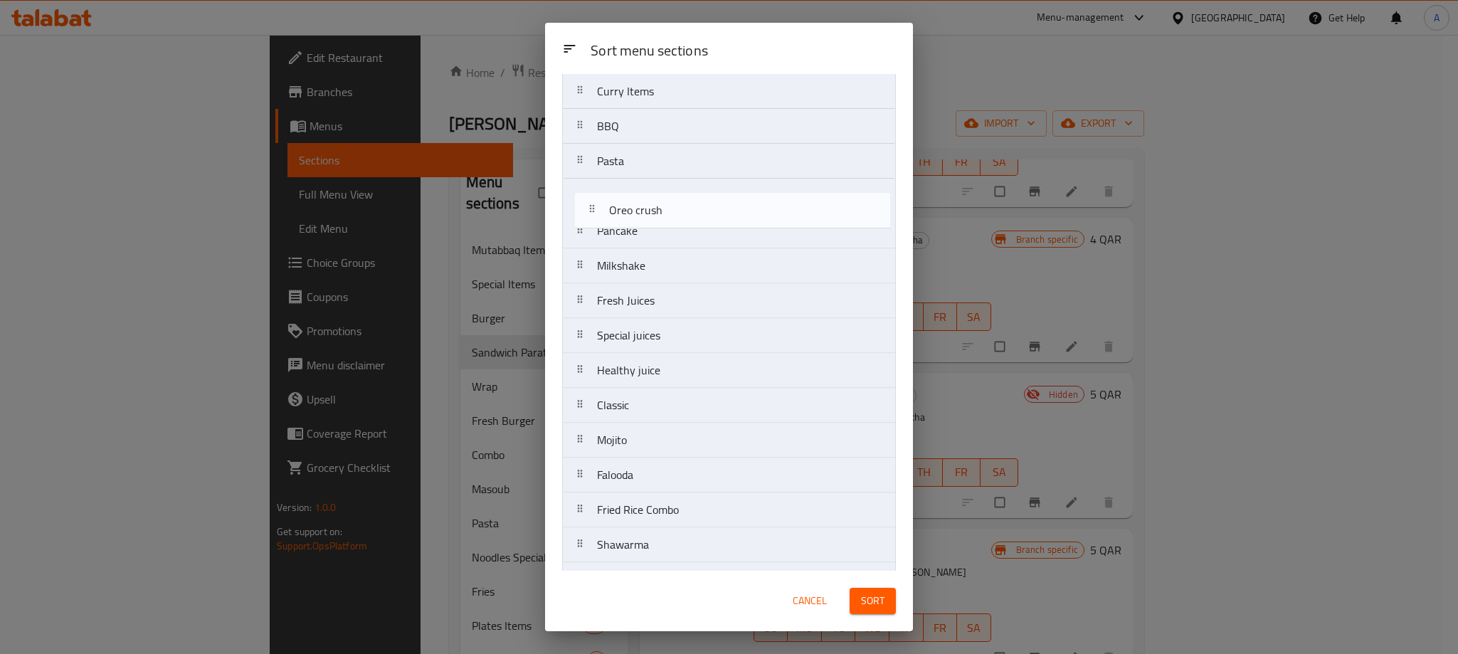
scroll to position [669, 0]
drag, startPoint x: 639, startPoint y: 434, endPoint x: 643, endPoint y: 233, distance: 201.4
click at [643, 233] on nav "Mutabbaq Items Special Items Burger Sandwich Paratha Wrap Fresh Burger Combo Cl…" at bounding box center [729, 179] width 334 height 1466
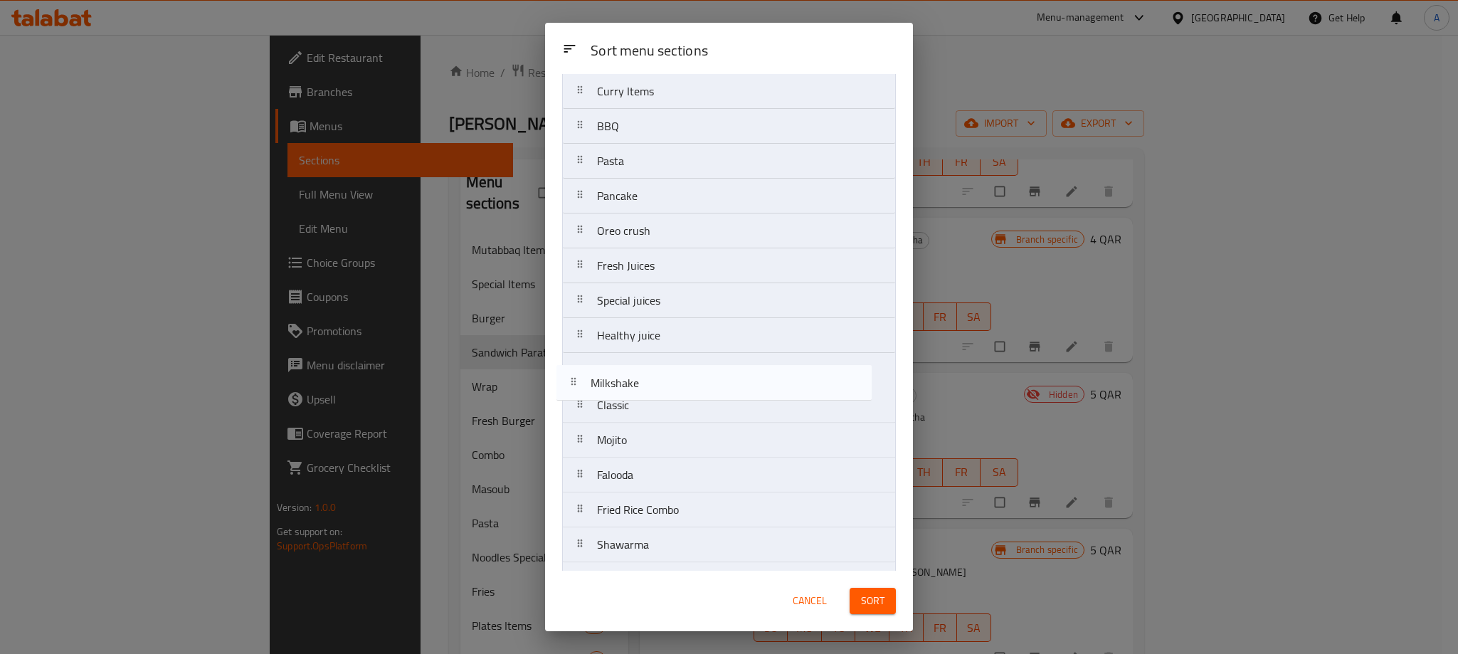
drag, startPoint x: 637, startPoint y: 278, endPoint x: 630, endPoint y: 391, distance: 114.1
click at [630, 391] on nav "Mutabbaq Items Special Items Burger Sandwich Paratha Wrap Fresh Burger Combo Cl…" at bounding box center [729, 179] width 334 height 1466
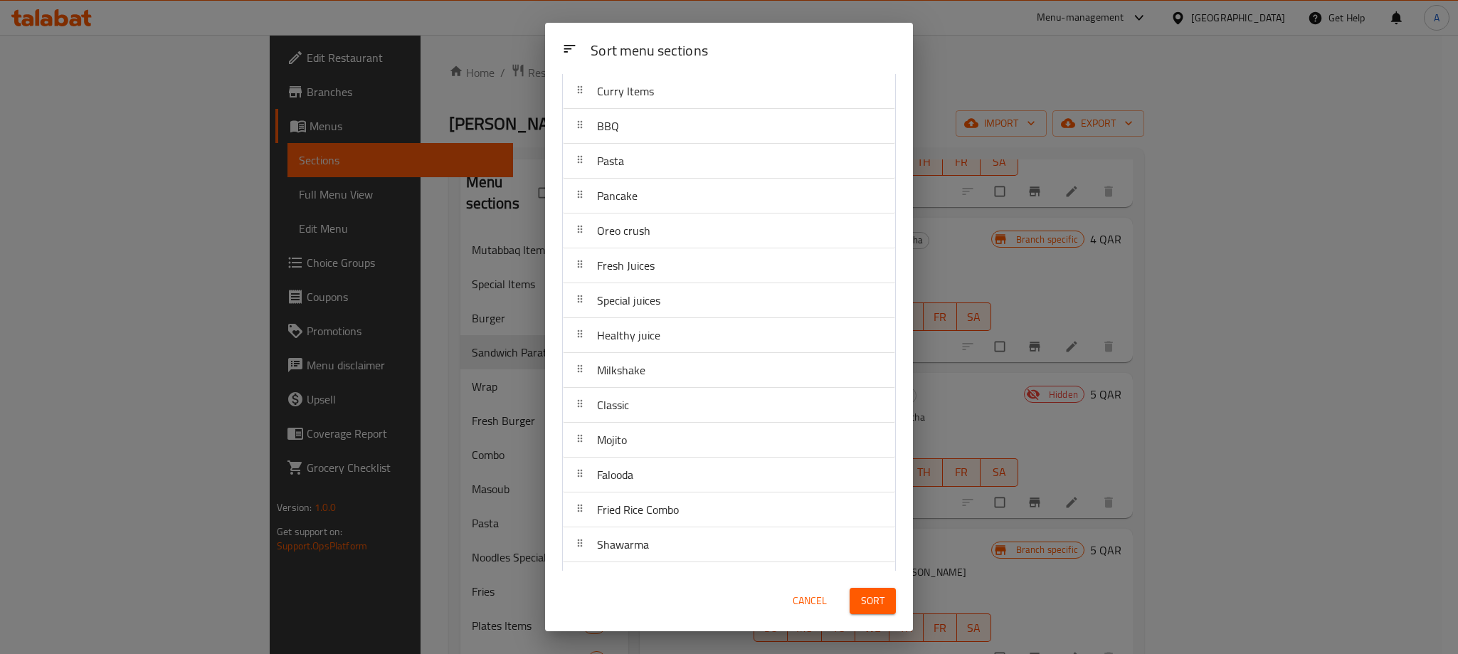
scroll to position [936, 0]
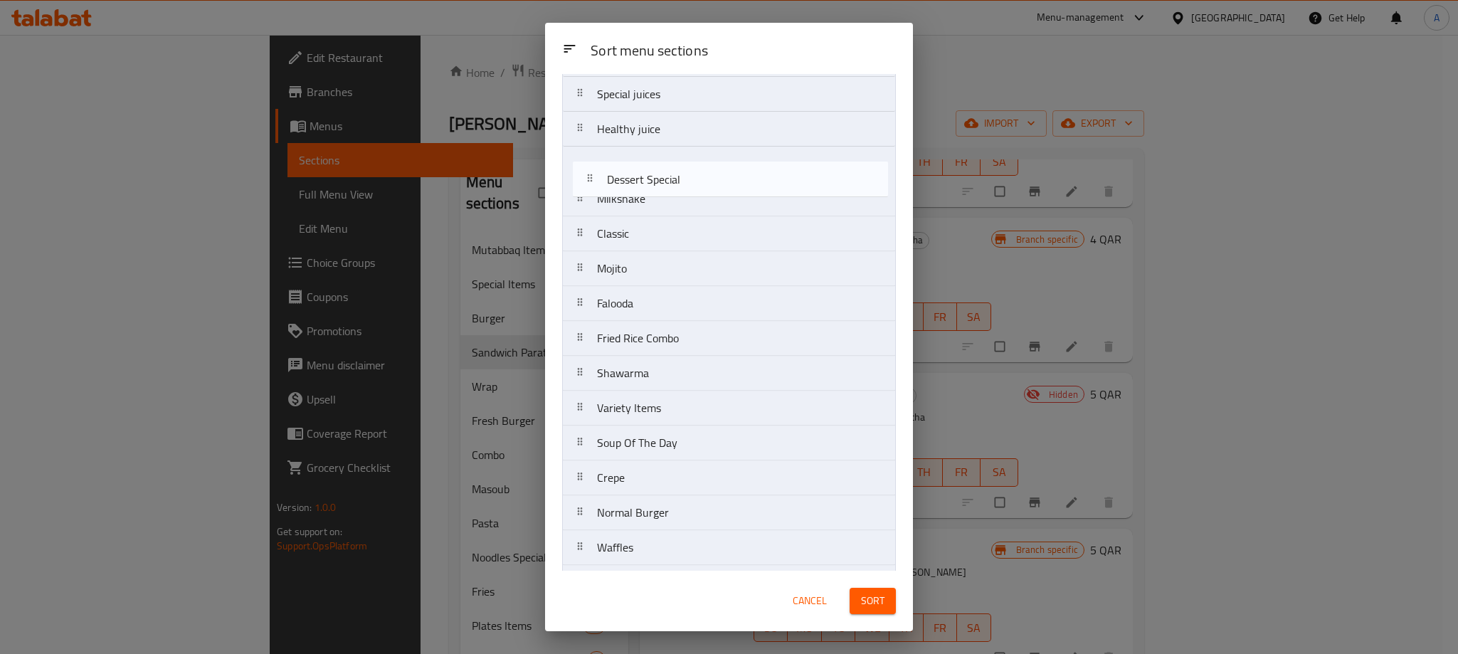
drag, startPoint x: 654, startPoint y: 316, endPoint x: 665, endPoint y: 169, distance: 147.7
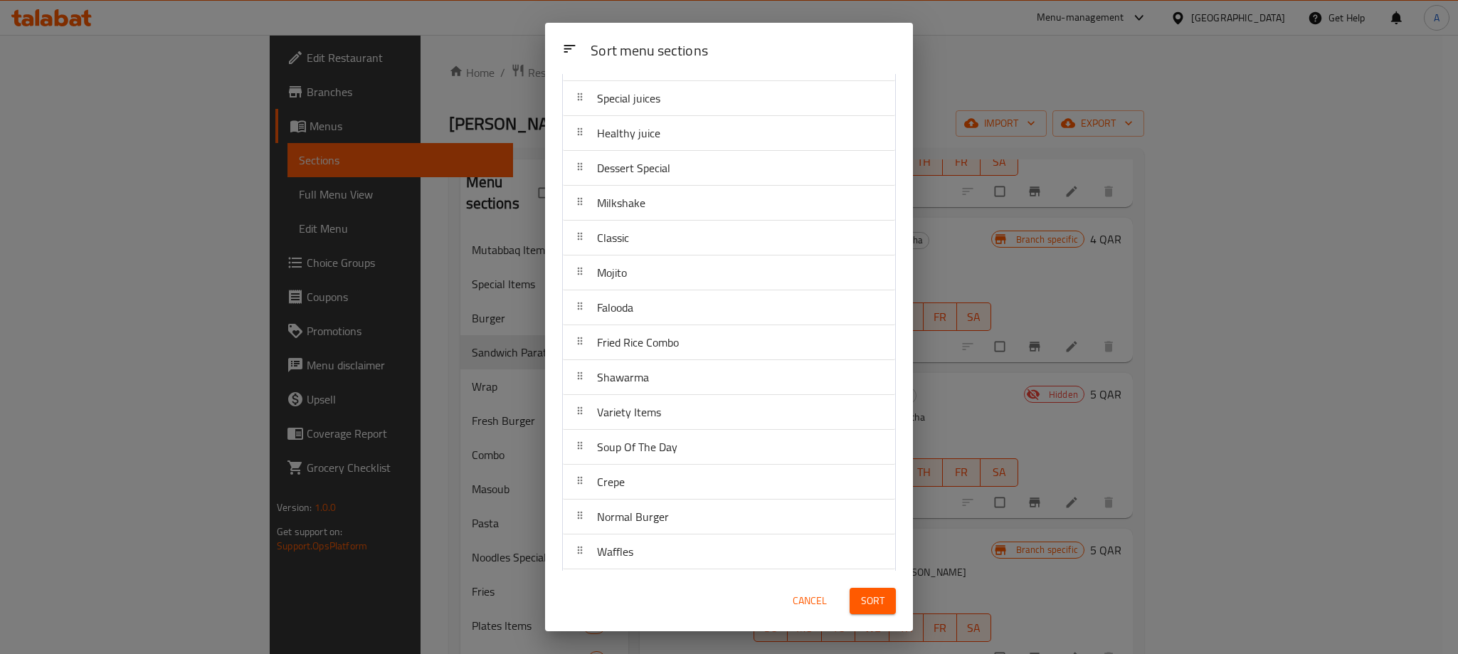
scroll to position [584, 0]
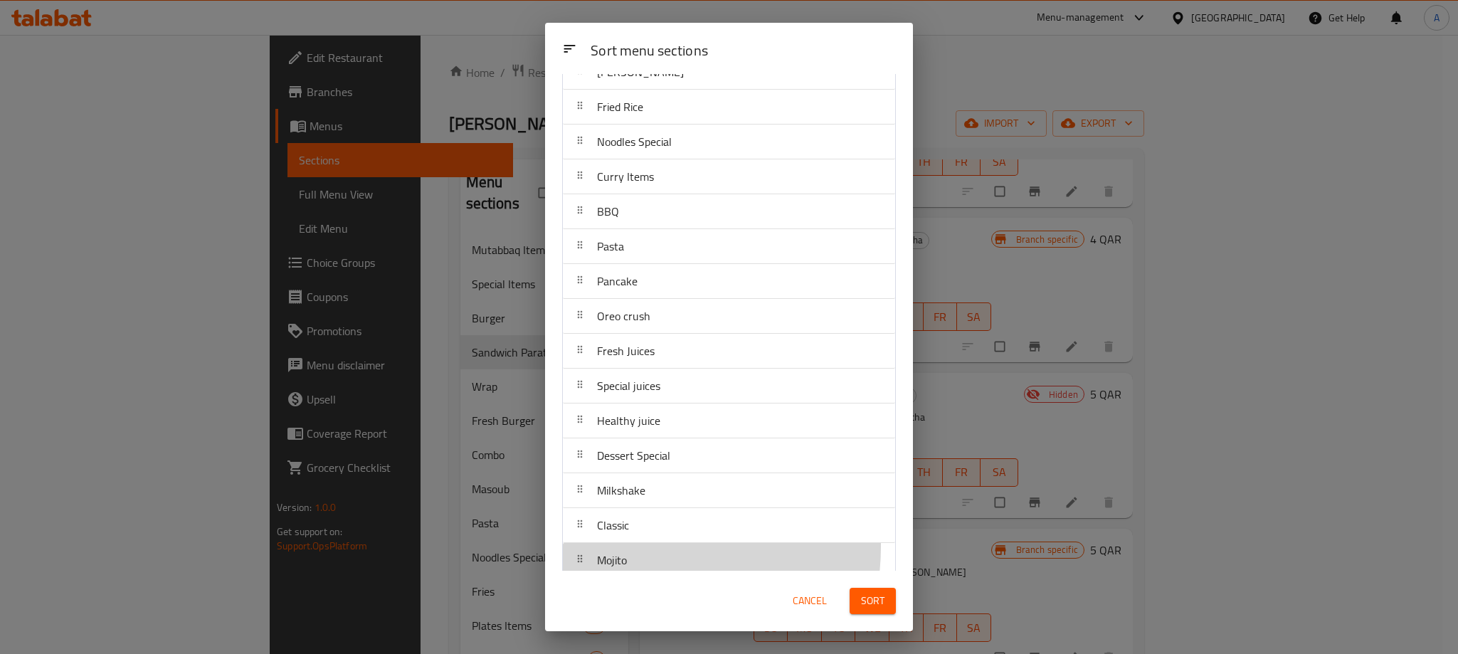
click at [634, 556] on div "Mojito" at bounding box center [729, 560] width 321 height 34
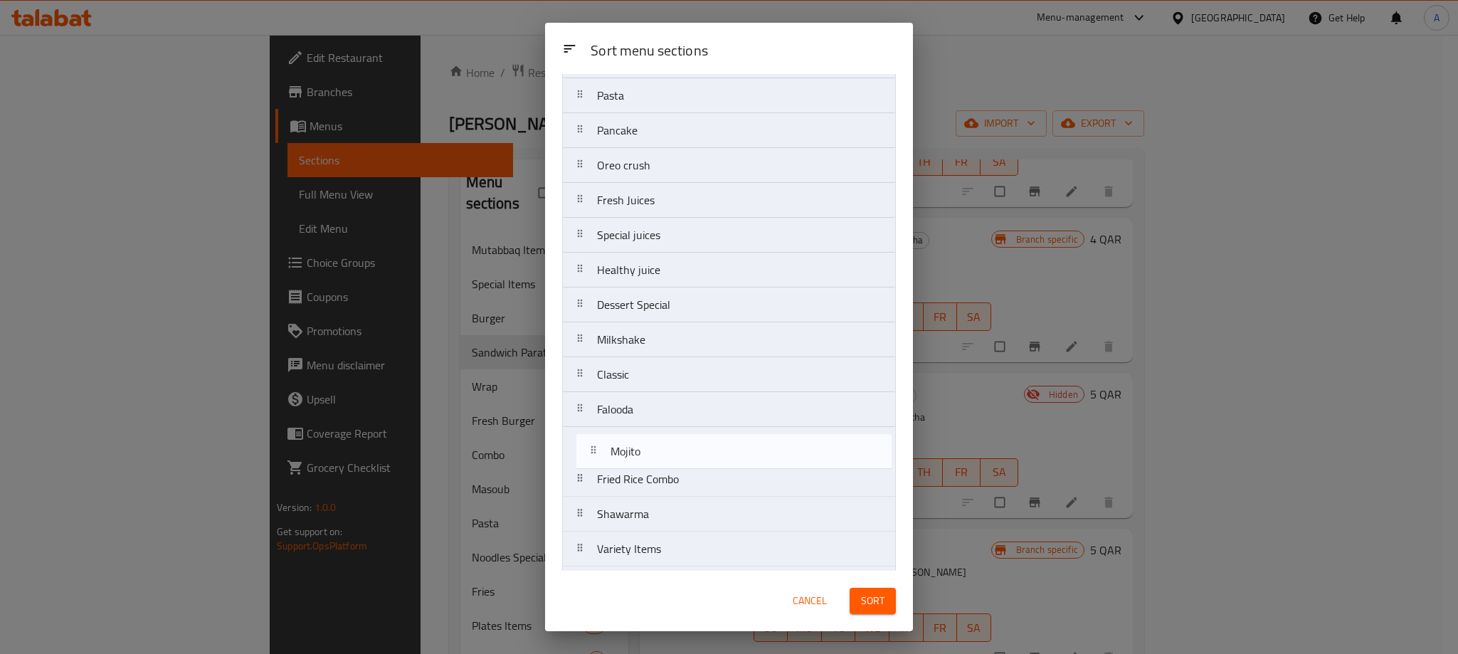
scroll to position [739, 0]
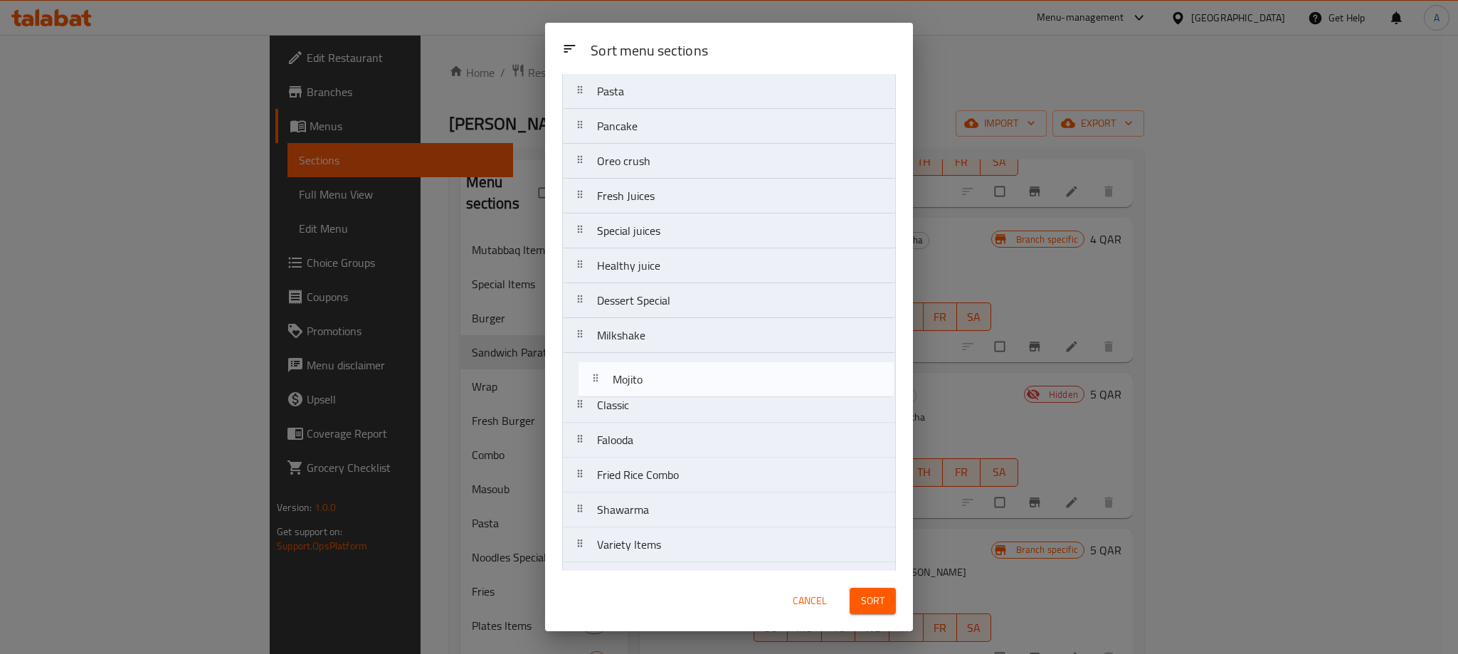
drag, startPoint x: 619, startPoint y: 566, endPoint x: 634, endPoint y: 370, distance: 196.3
click at [634, 370] on nav "Mutabbaq Items Special Items Burger Sandwich Paratha Wrap Fresh Burger Combo Cl…" at bounding box center [729, 109] width 334 height 1466
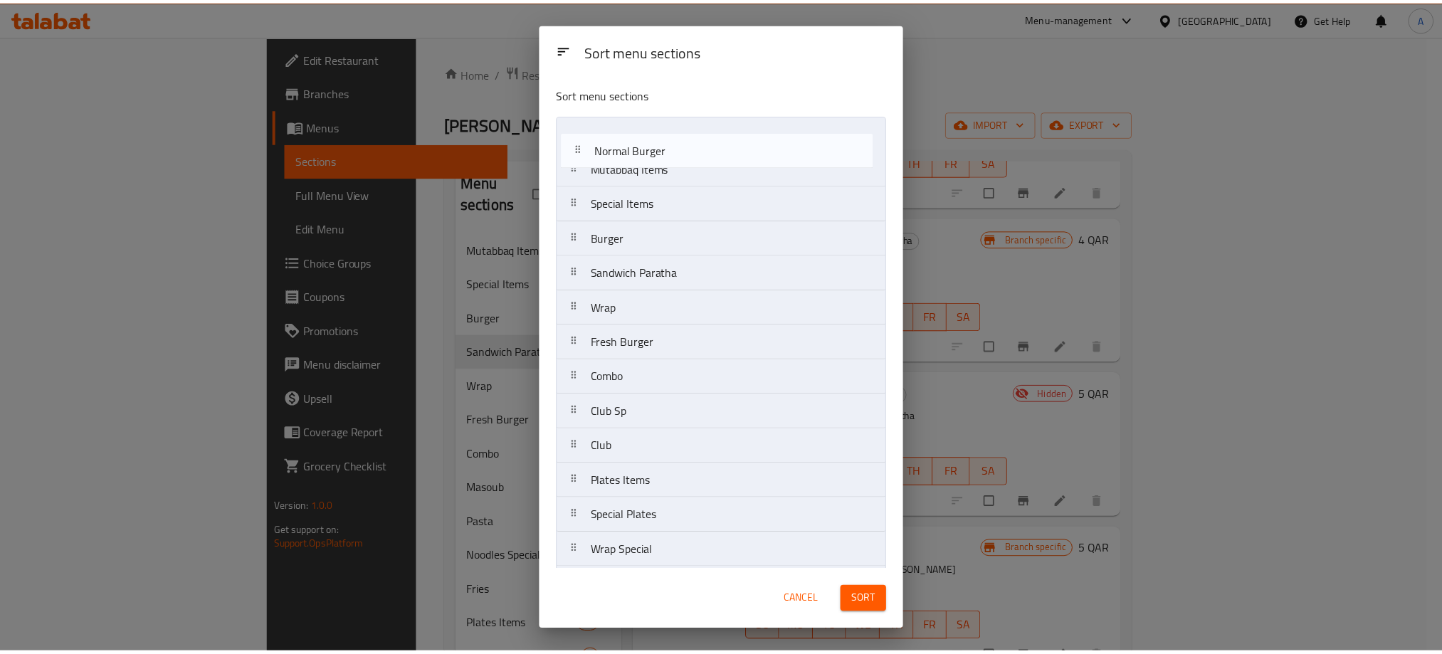
scroll to position [0, 0]
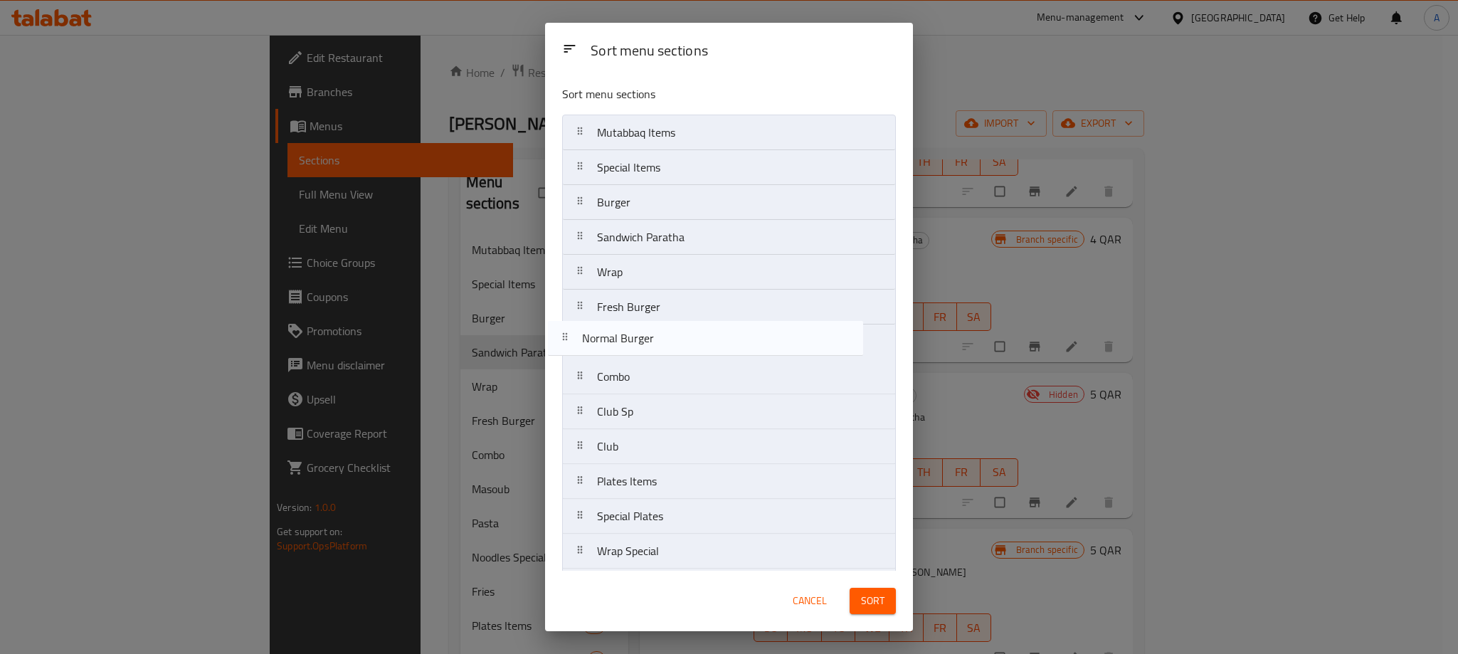
drag, startPoint x: 673, startPoint y: 371, endPoint x: 658, endPoint y: 335, distance: 39.5
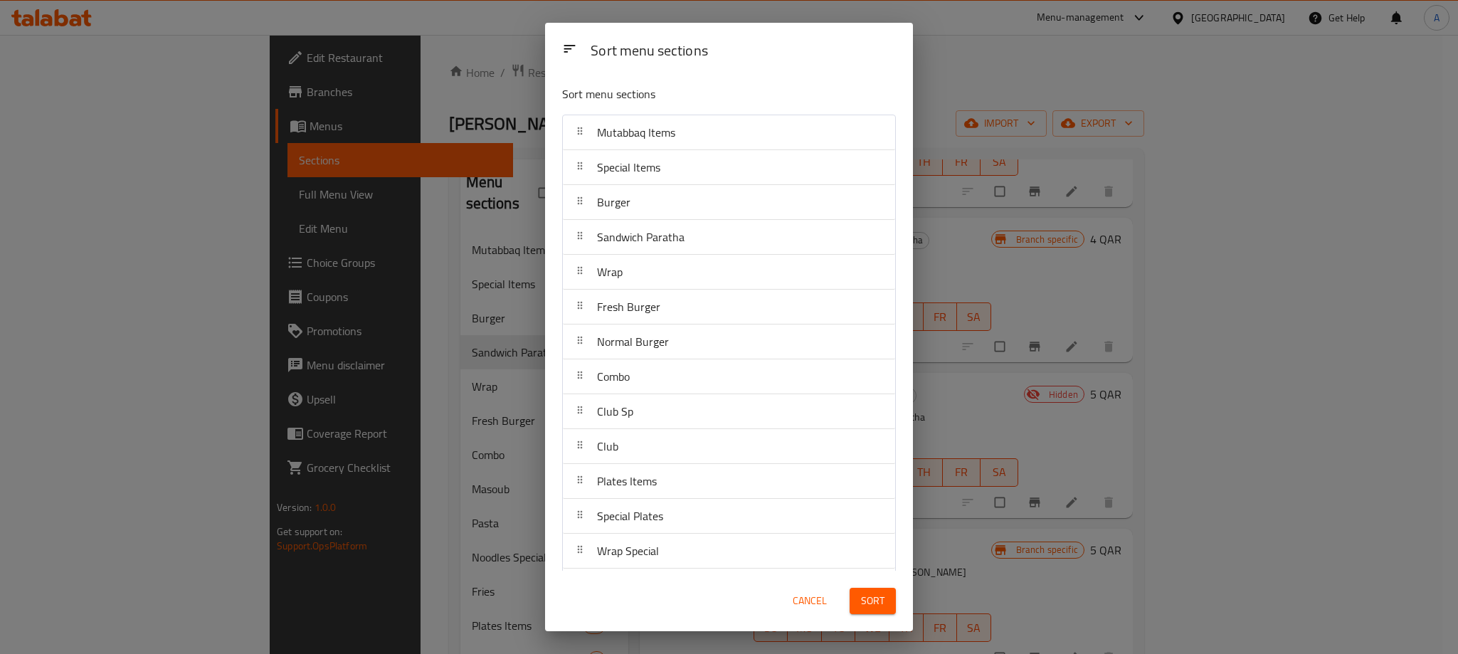
click at [869, 607] on span "Sort" at bounding box center [872, 601] width 23 height 18
